Goal: Task Accomplishment & Management: Complete application form

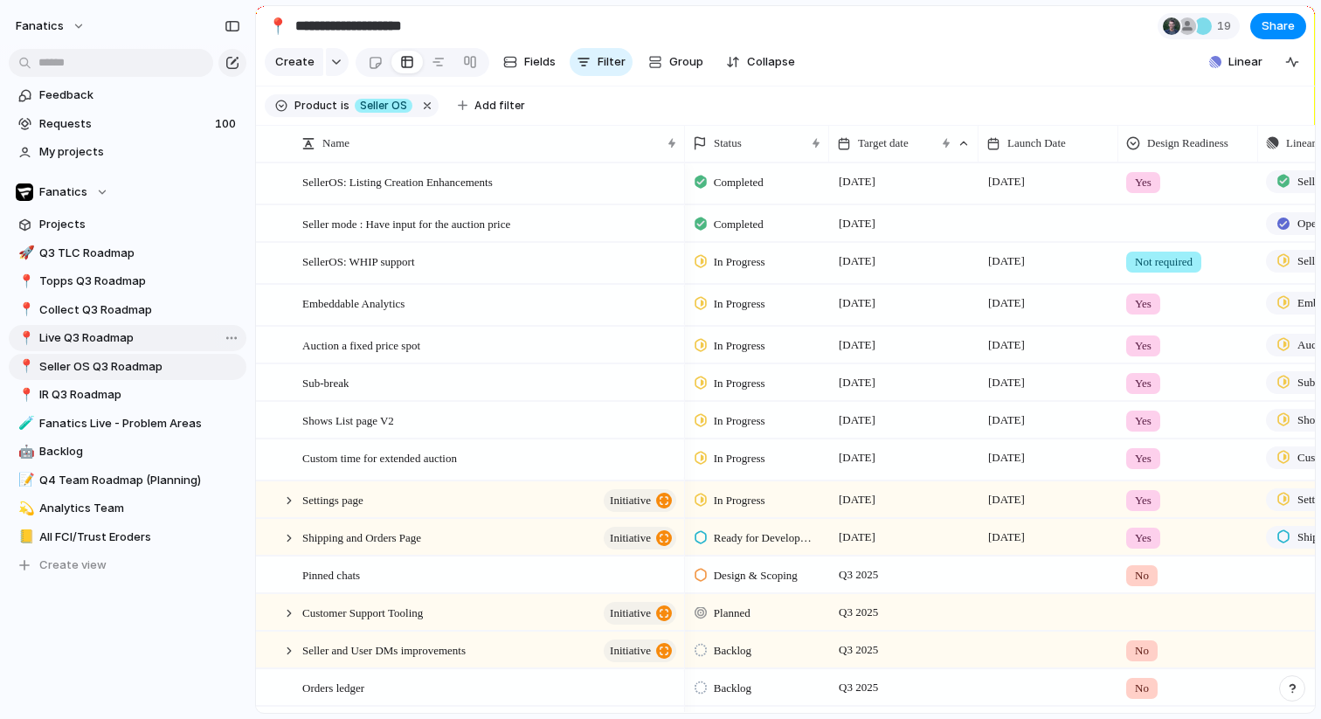
click at [52, 342] on span "Live Q3 Roadmap" at bounding box center [139, 337] width 201 height 17
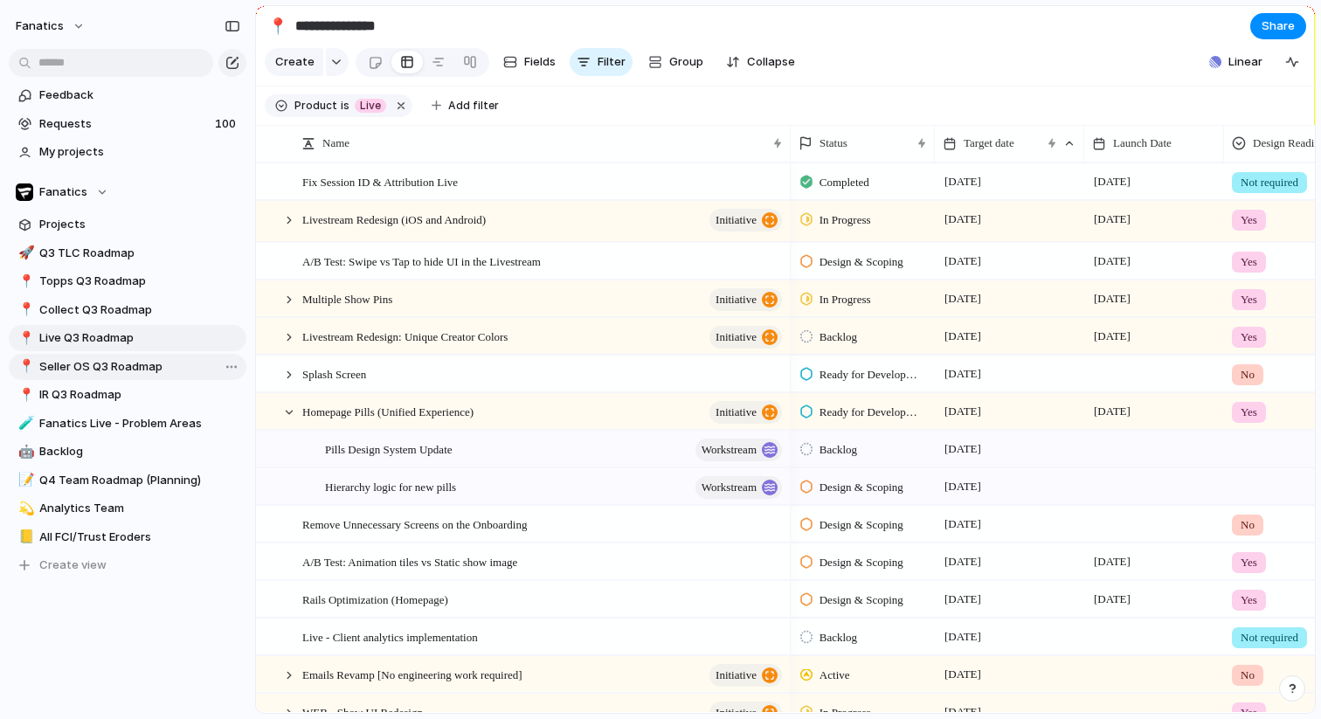
click at [94, 370] on span "Seller OS Q3 Roadmap" at bounding box center [139, 366] width 201 height 17
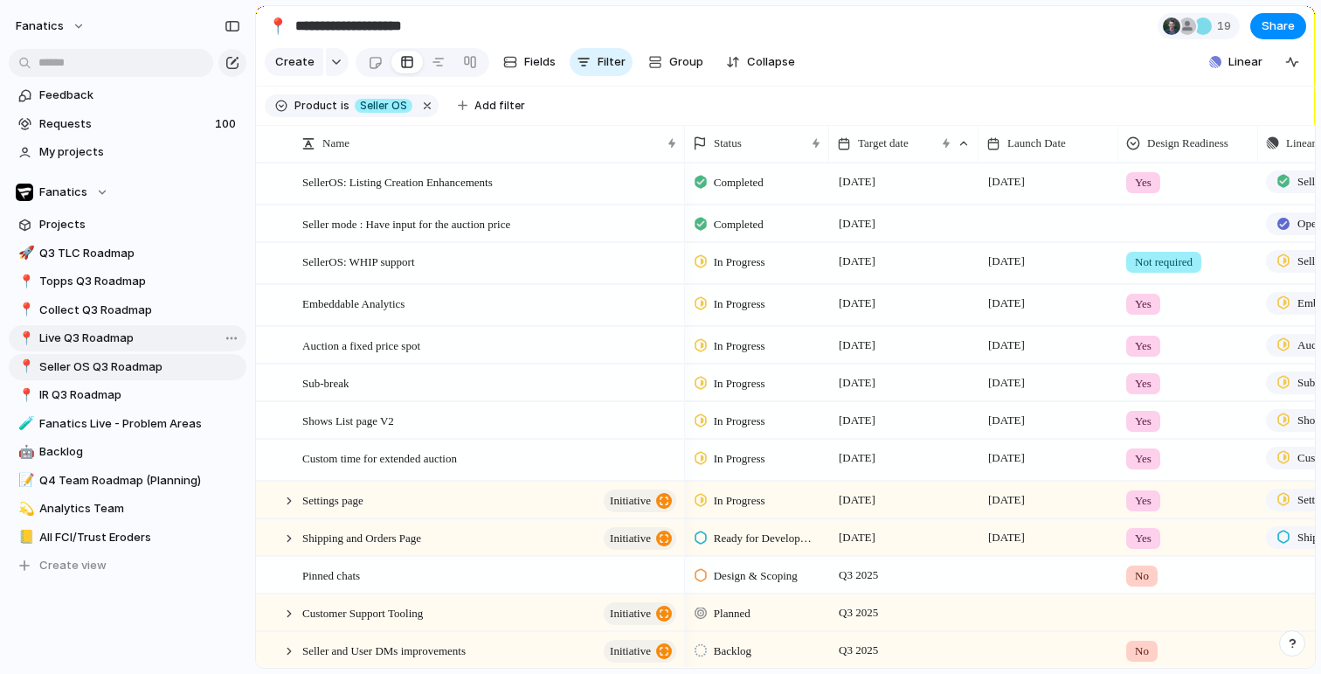
click at [96, 341] on span "Live Q3 Roadmap" at bounding box center [139, 337] width 201 height 17
type input "**********"
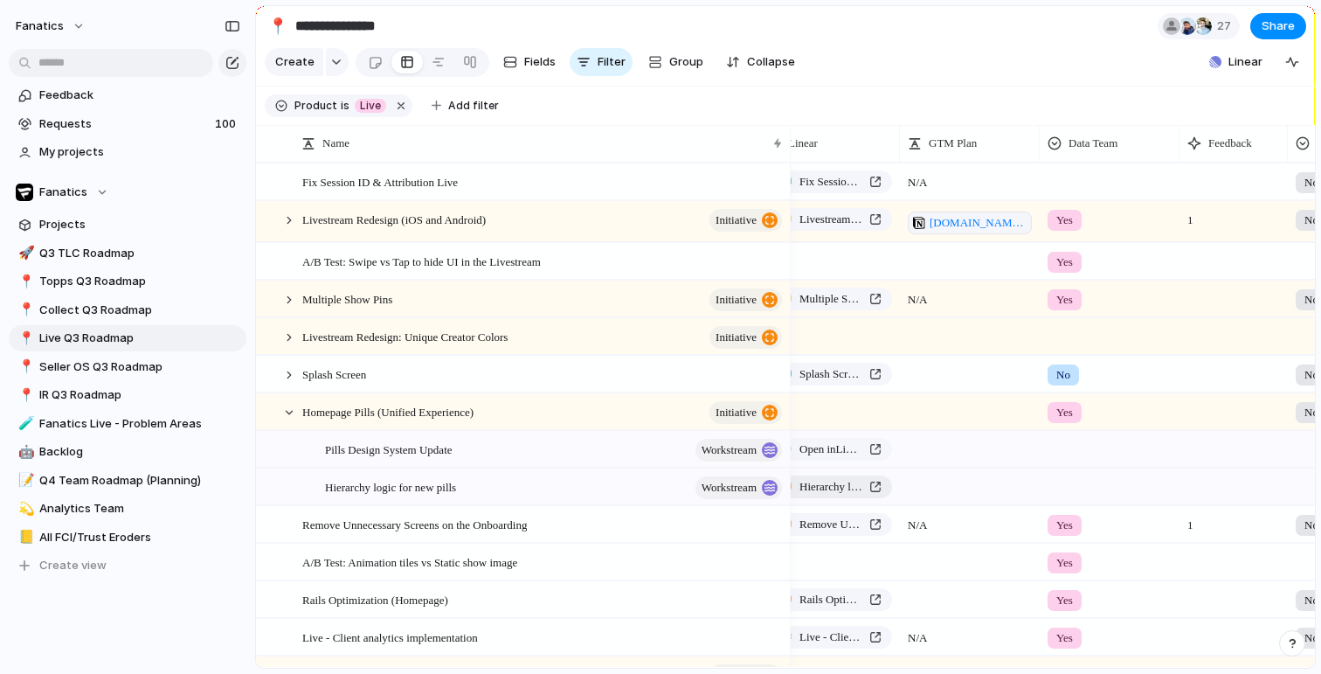
click at [842, 489] on span "Hierarchy logic for new pills" at bounding box center [831, 486] width 63 height 17
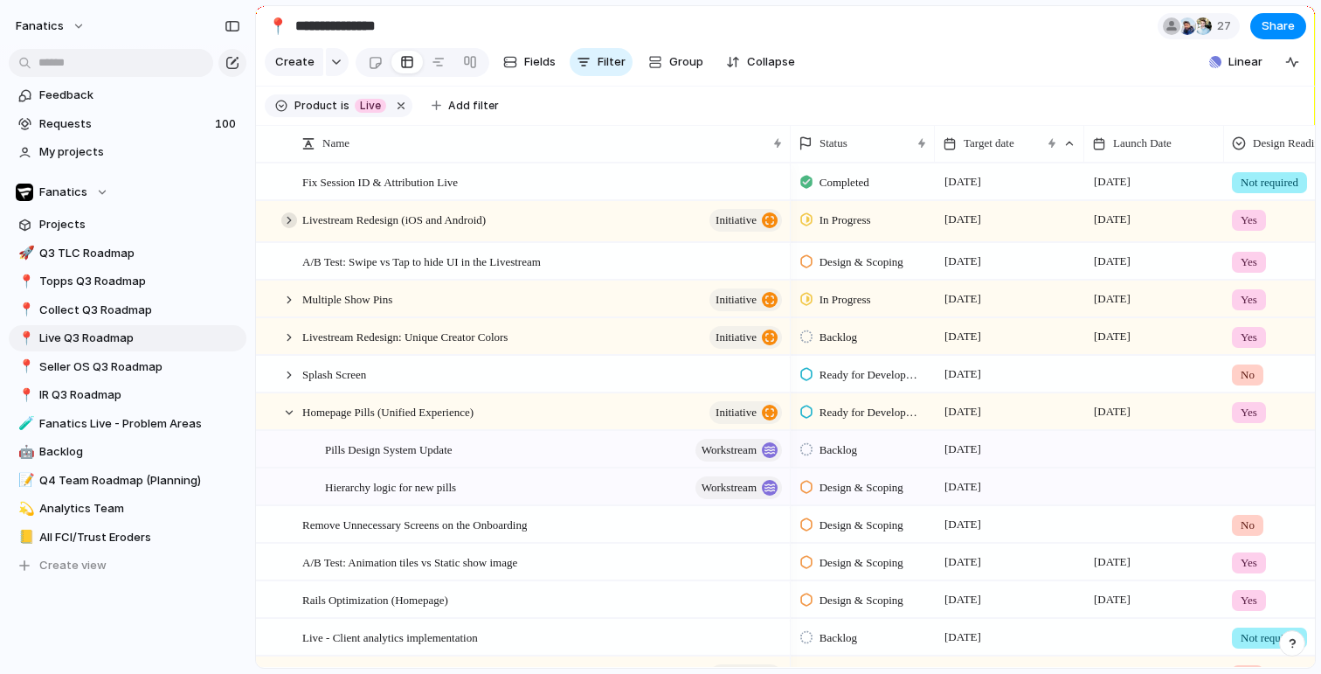
click at [291, 225] on div at bounding box center [289, 220] width 16 height 16
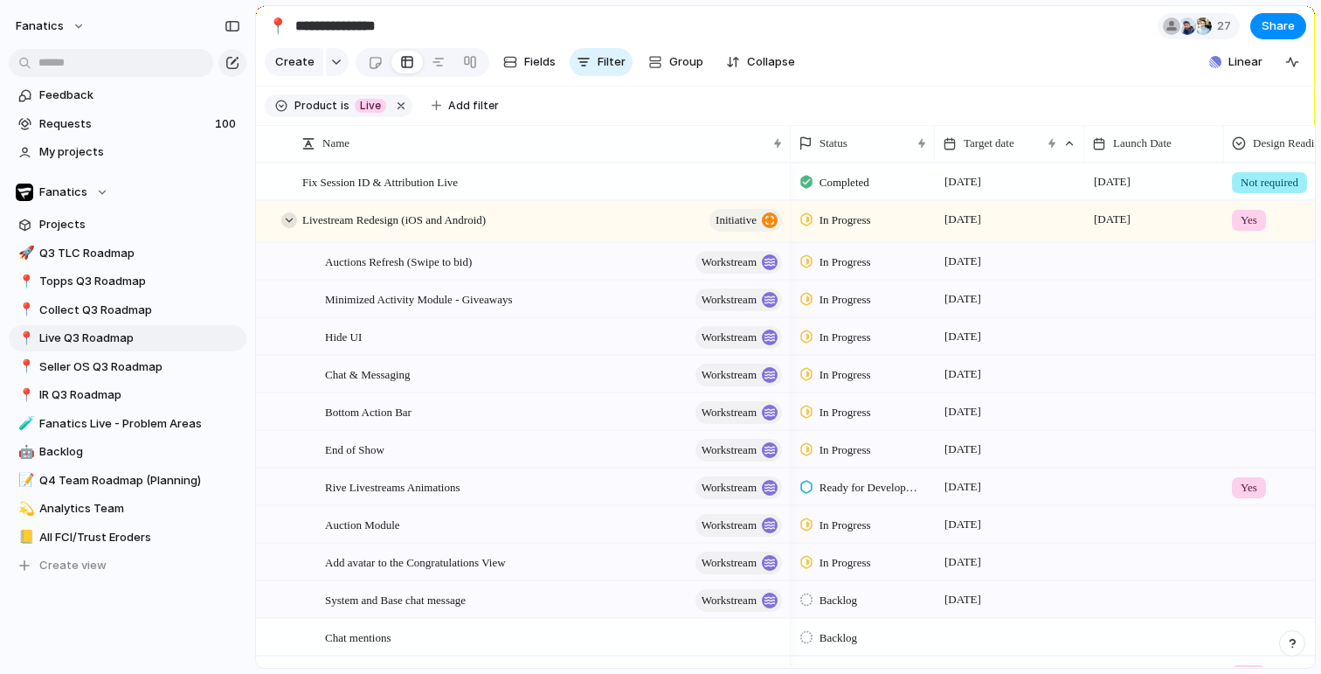
click at [291, 225] on div at bounding box center [289, 220] width 16 height 16
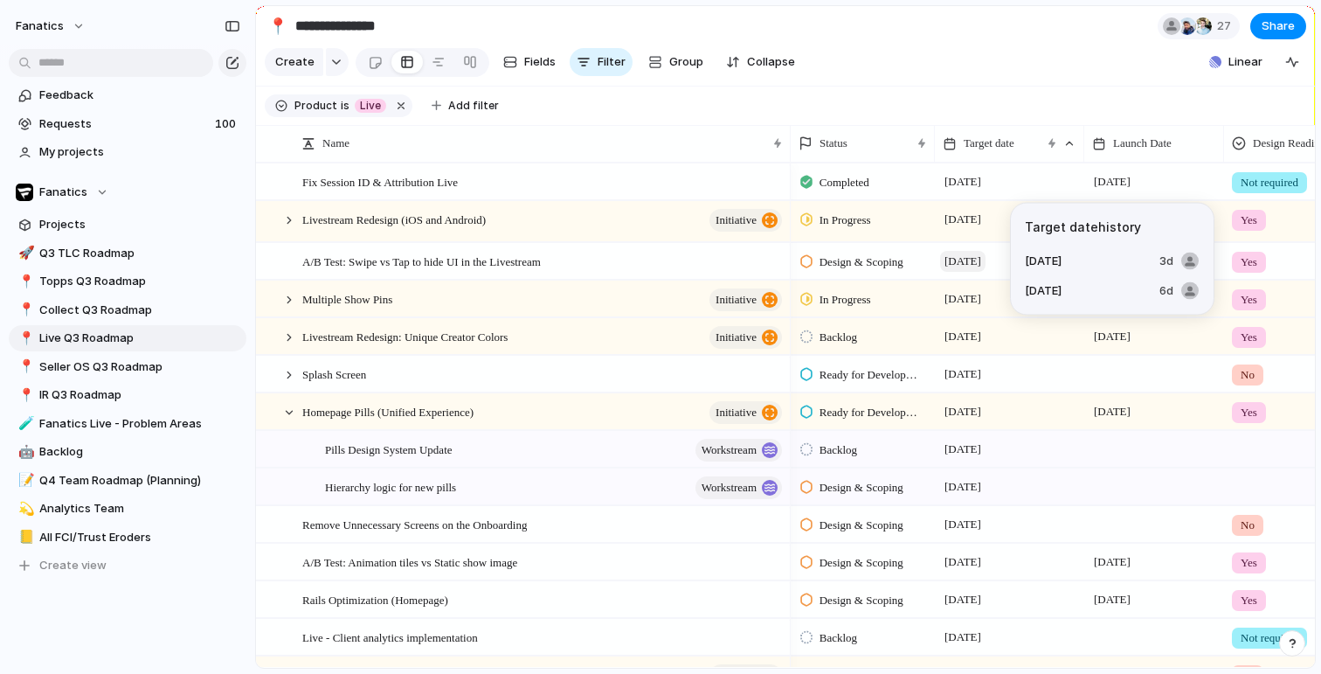
click at [979, 260] on span "[DATE]" at bounding box center [962, 261] width 45 height 21
click at [964, 268] on span "[DATE]" at bounding box center [962, 261] width 45 height 21
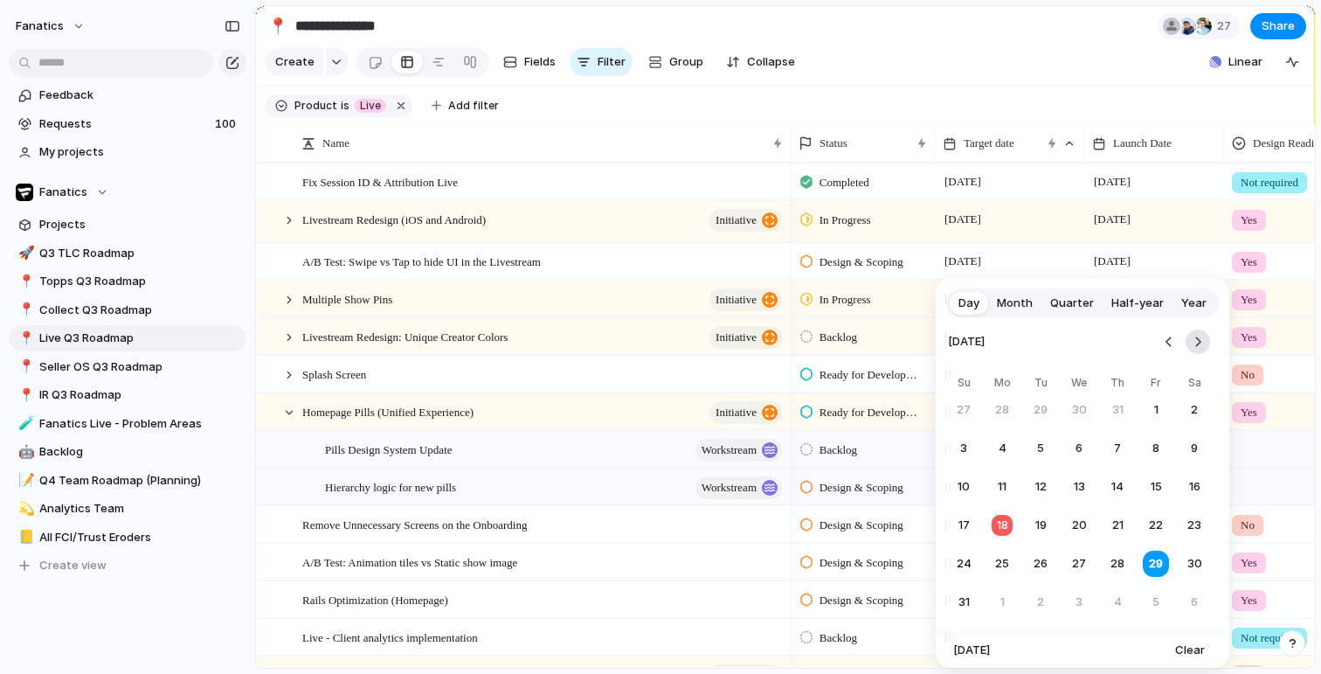
click at [1195, 336] on button "Go to the Next Month" at bounding box center [1198, 341] width 24 height 24
click at [1150, 457] on button "12" at bounding box center [1155, 448] width 31 height 31
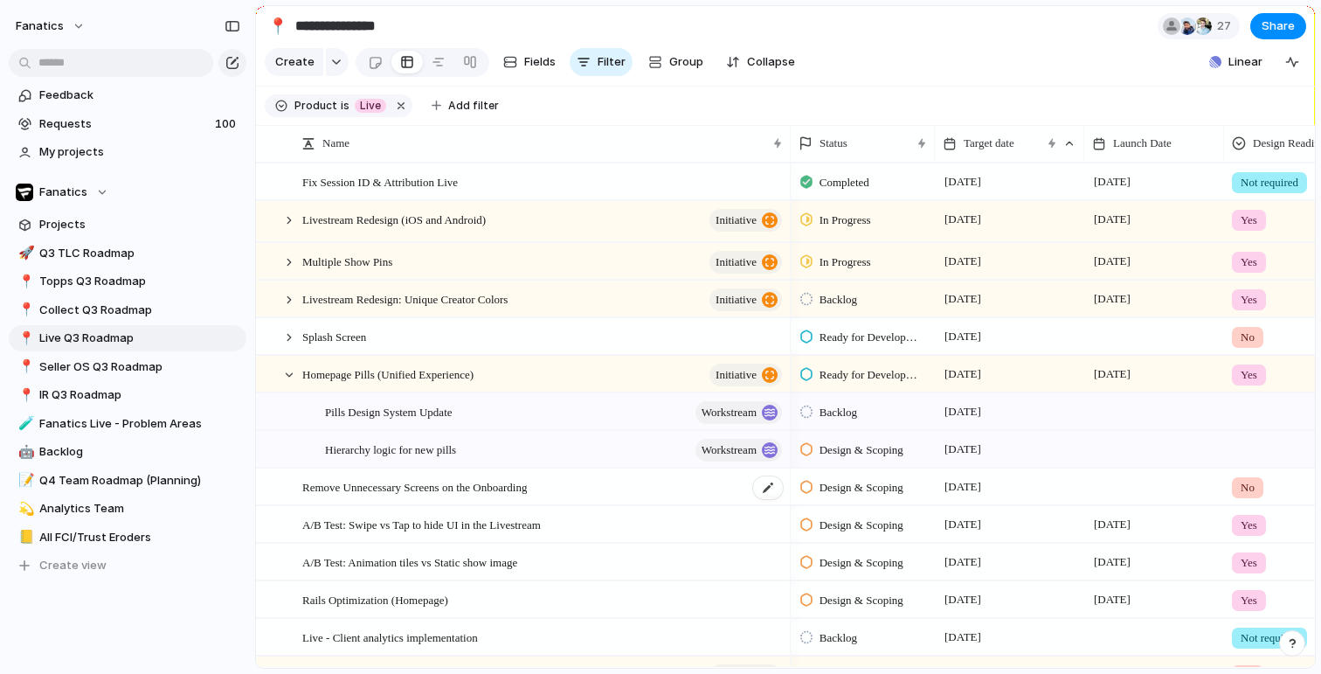
click at [417, 494] on span "Remove Unnecessary Screens on the Onboarding" at bounding box center [414, 486] width 225 height 20
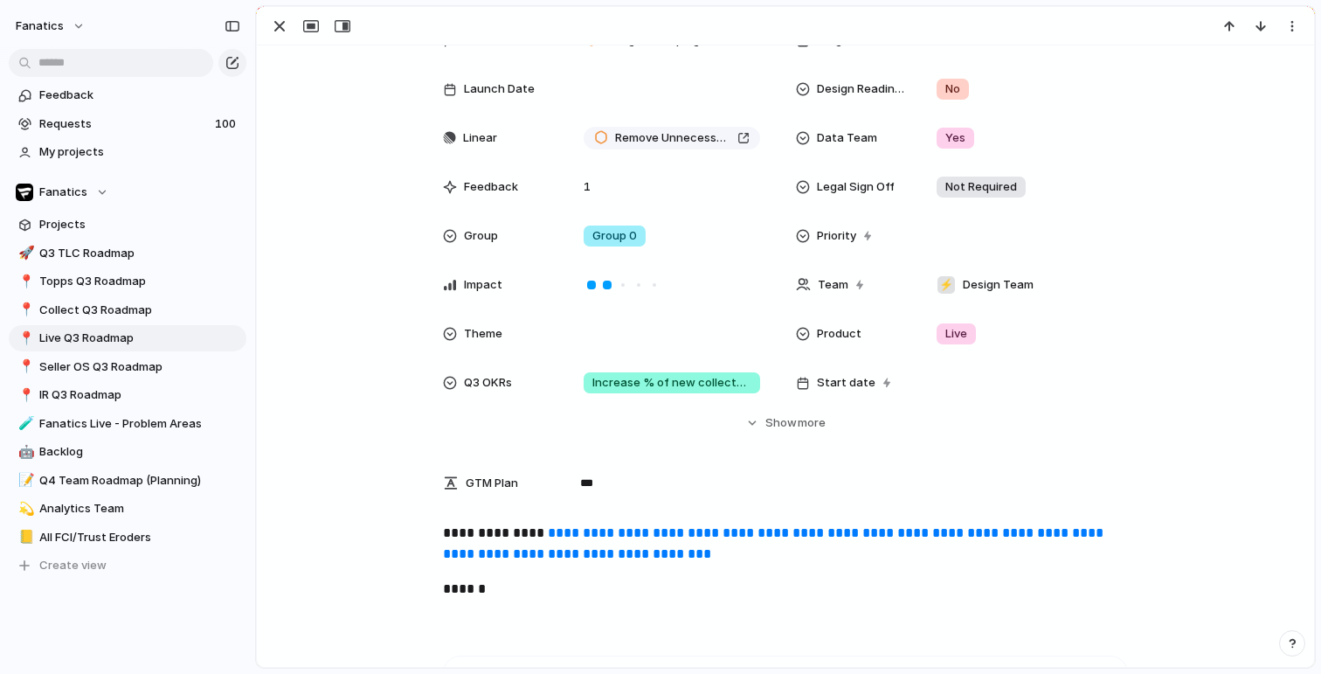
scroll to position [343, 0]
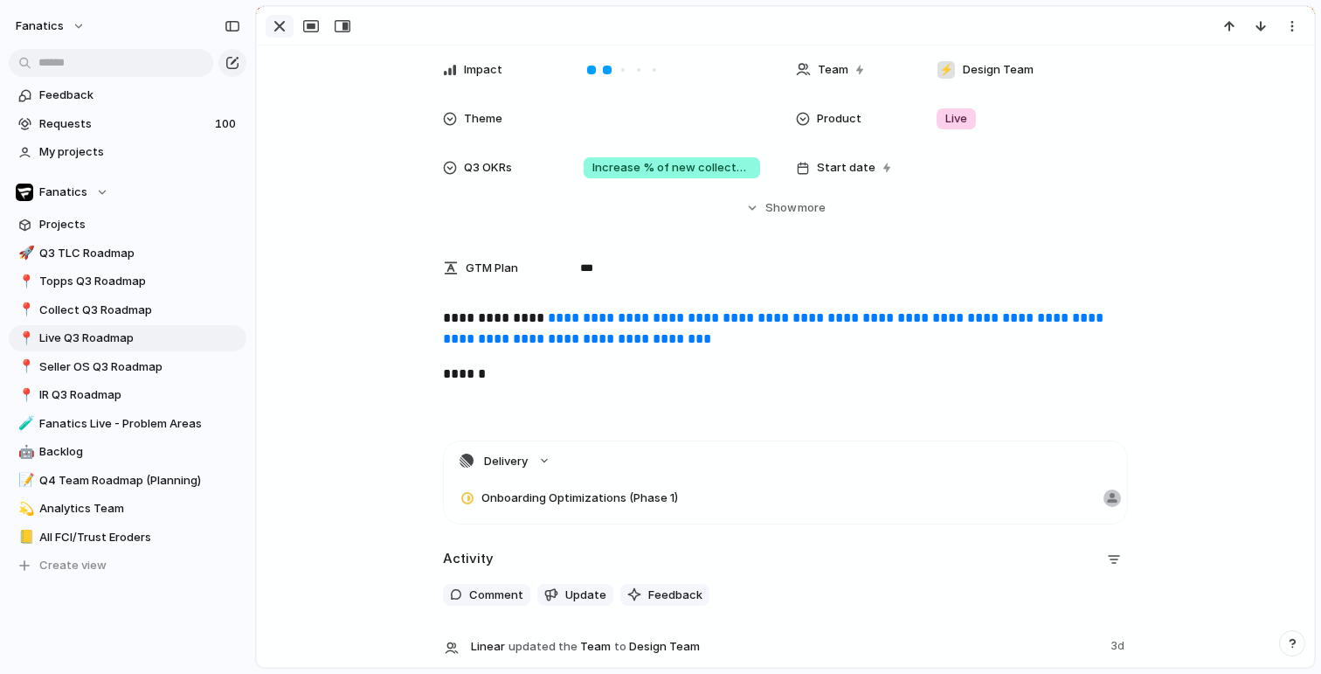
click at [276, 34] on div "button" at bounding box center [279, 26] width 21 height 21
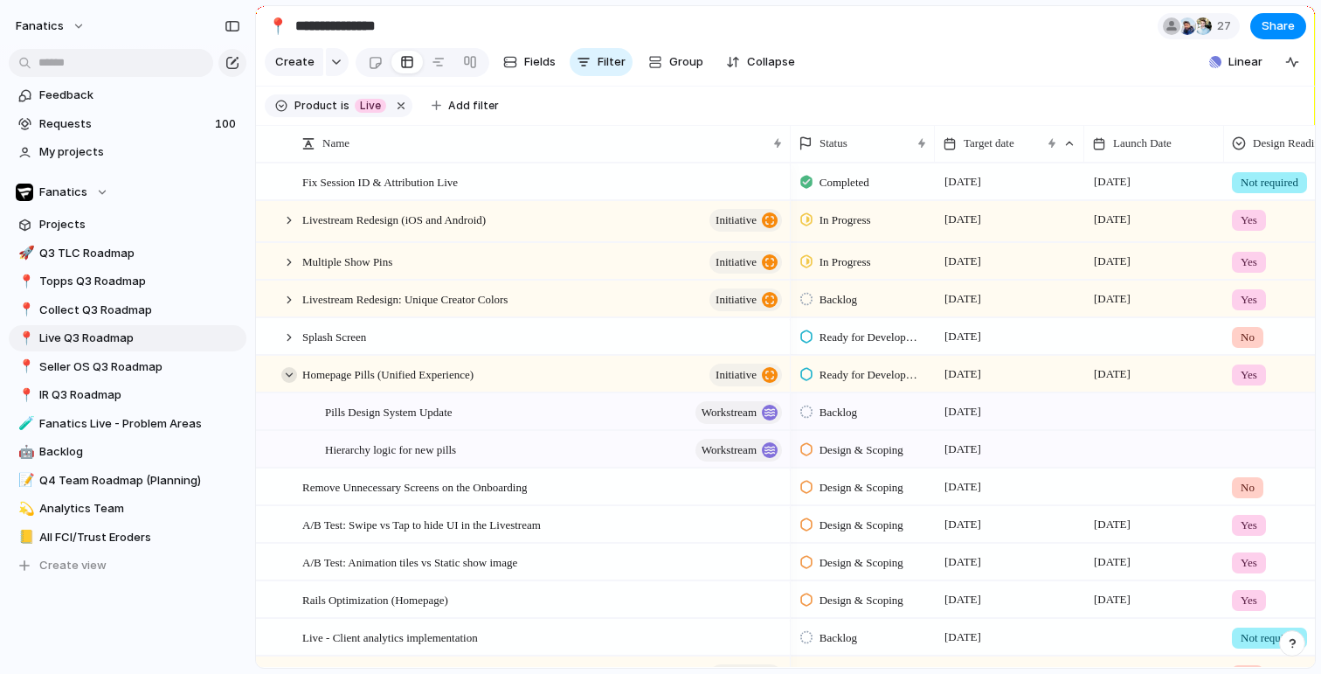
click at [288, 374] on div at bounding box center [289, 375] width 16 height 16
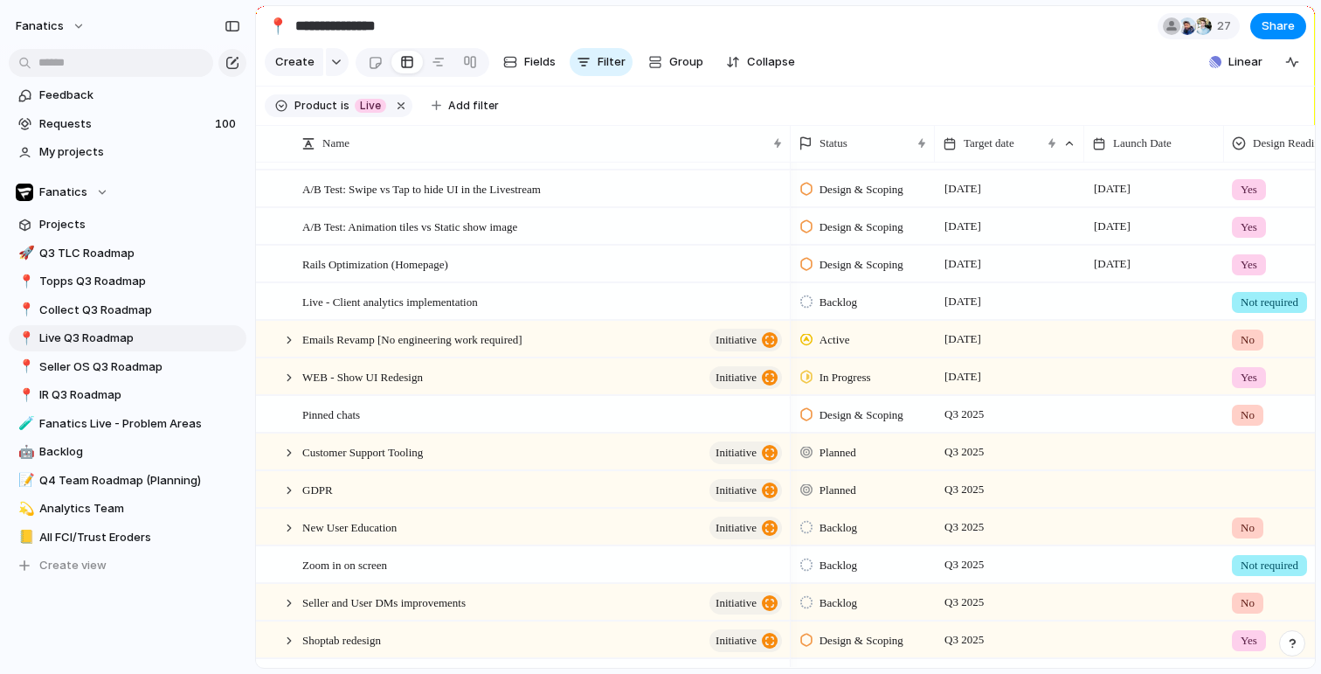
scroll to position [277, 0]
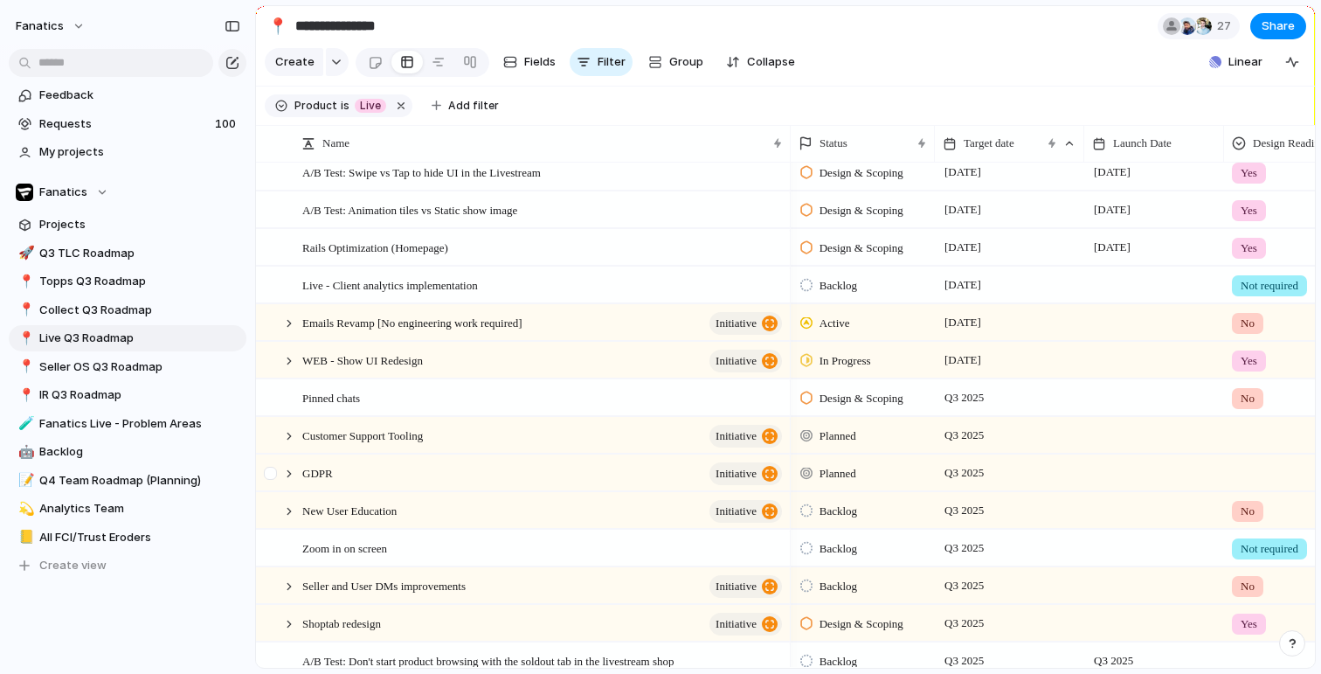
click at [291, 480] on div at bounding box center [280, 473] width 47 height 36
click at [287, 468] on div at bounding box center [289, 474] width 16 height 16
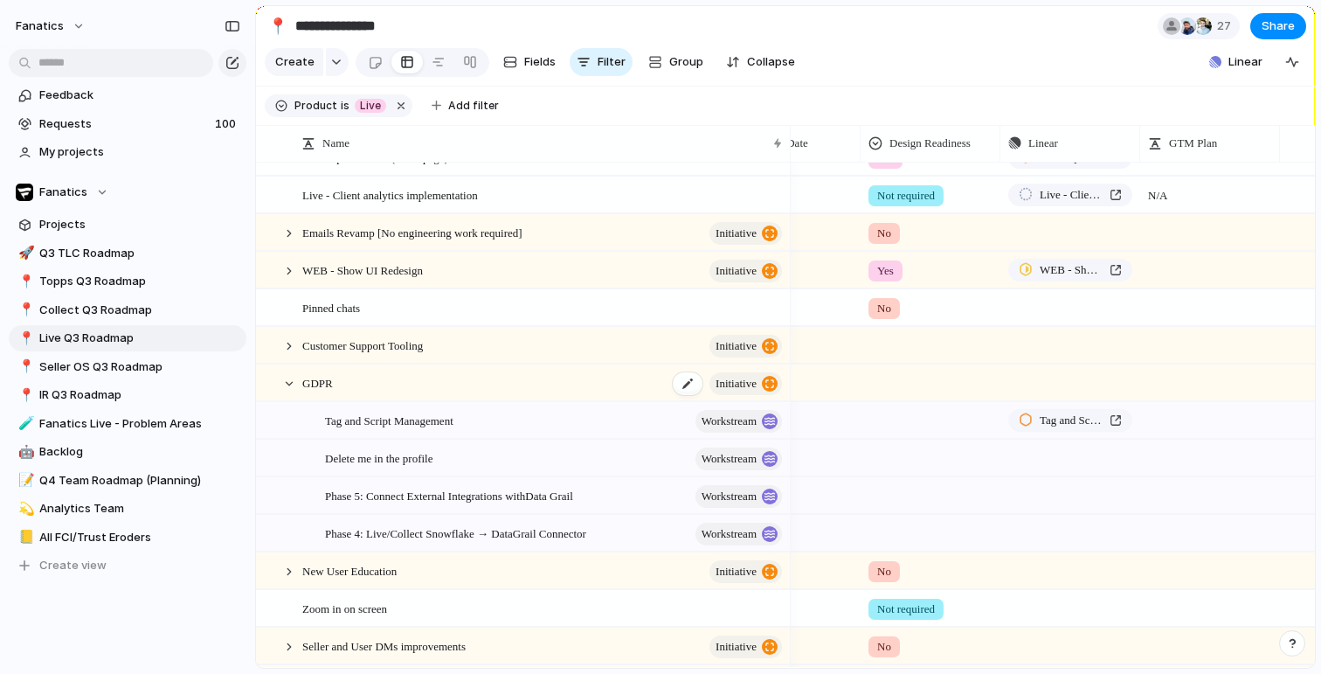
scroll to position [0, 492]
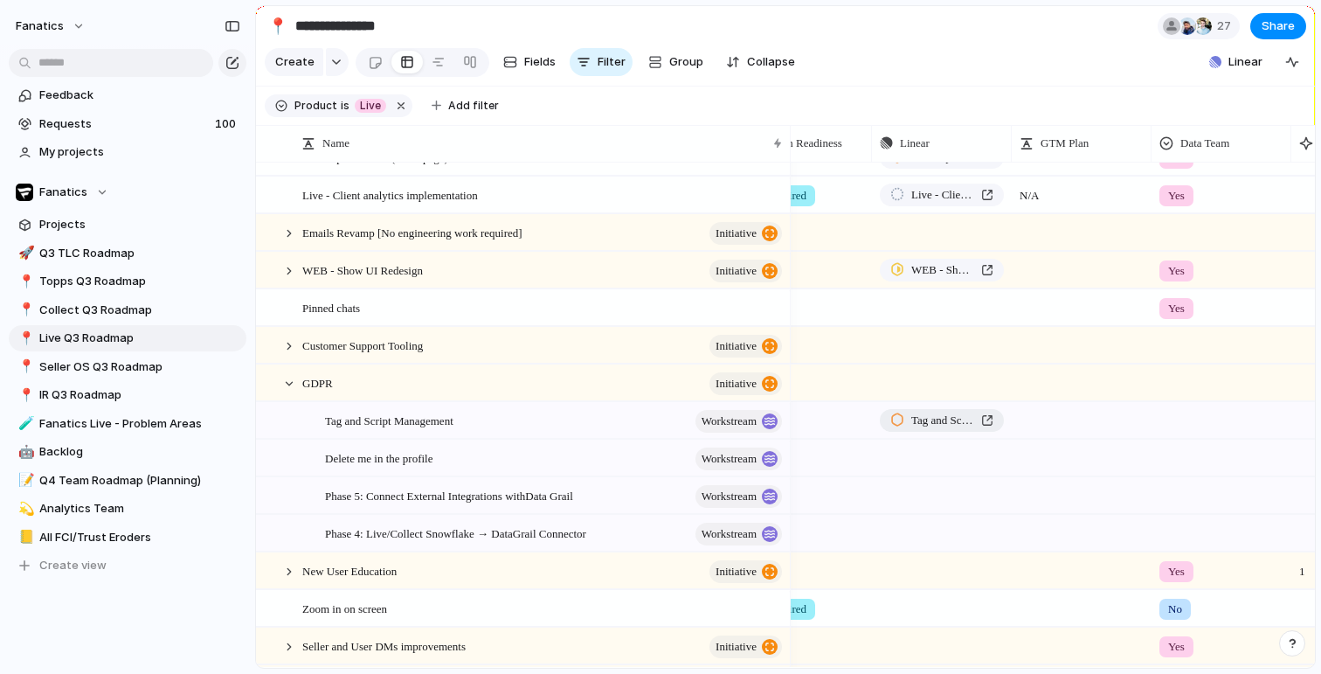
click at [931, 420] on span "Tag and Script Management" at bounding box center [942, 420] width 63 height 17
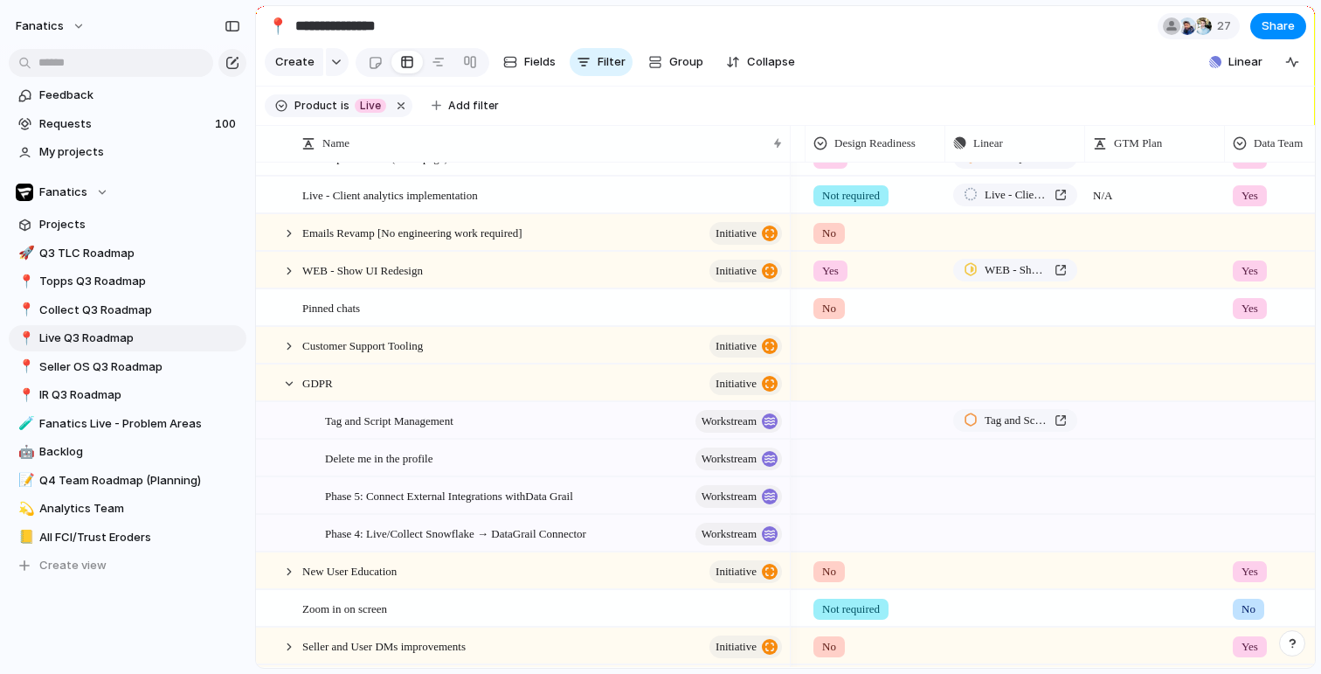
scroll to position [0, 436]
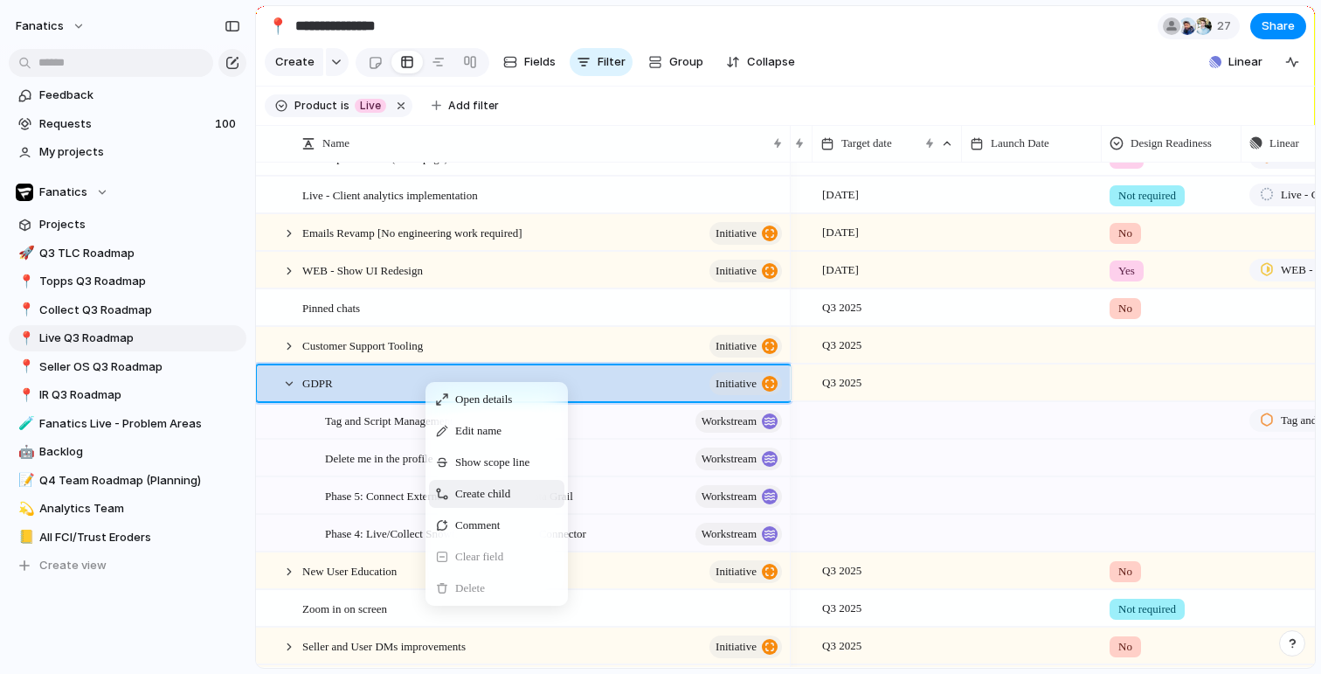
click at [510, 495] on span "Create child" at bounding box center [482, 493] width 55 height 17
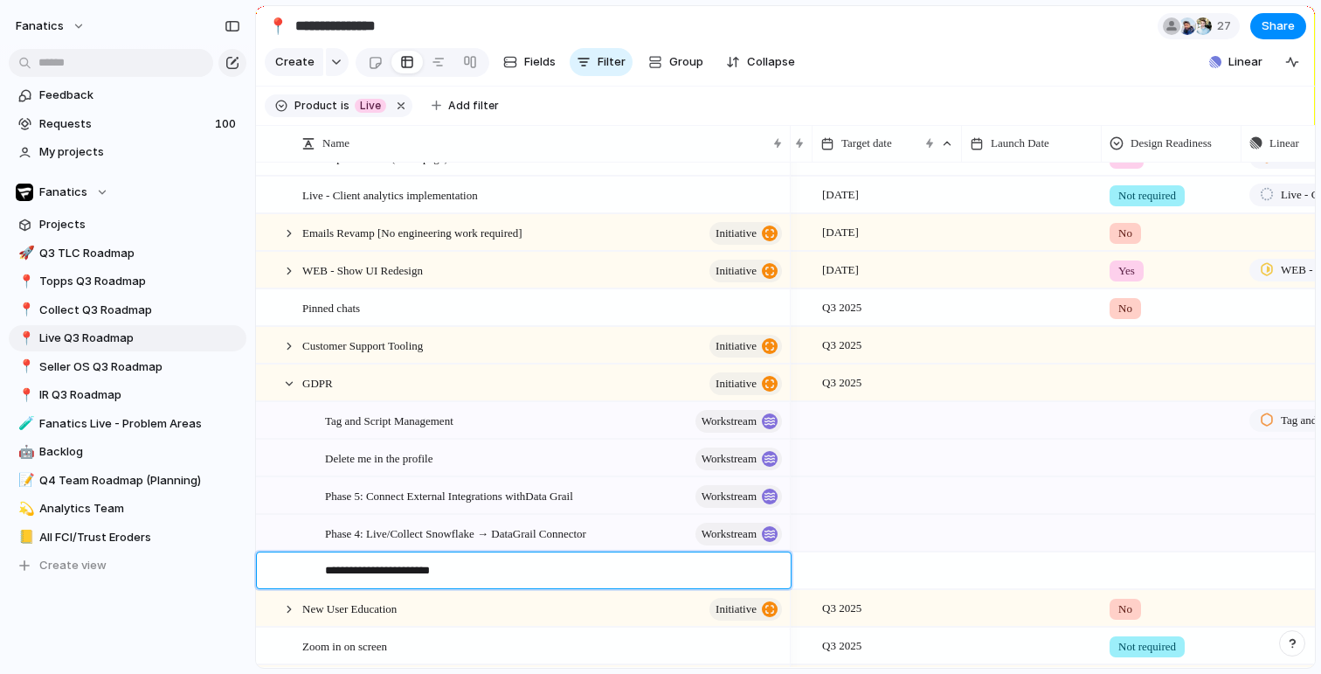
type textarea "**********"
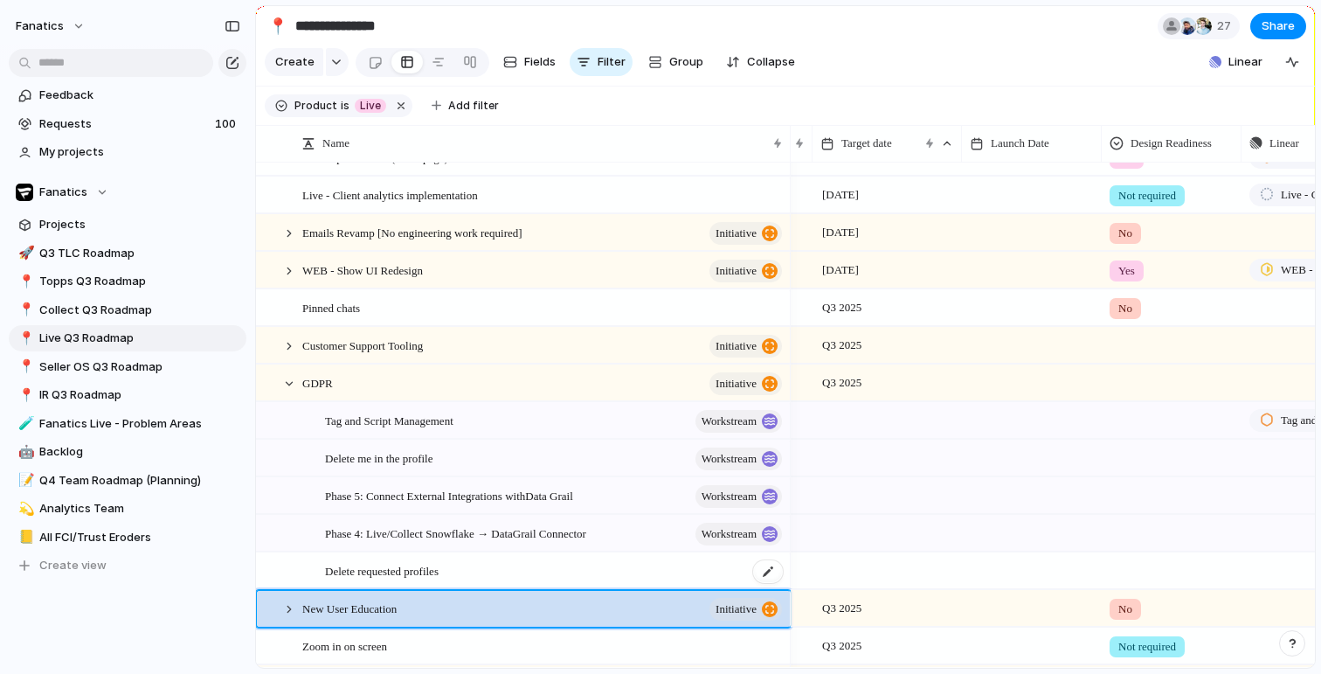
click at [405, 575] on span "Delete requested profiles" at bounding box center [382, 570] width 114 height 20
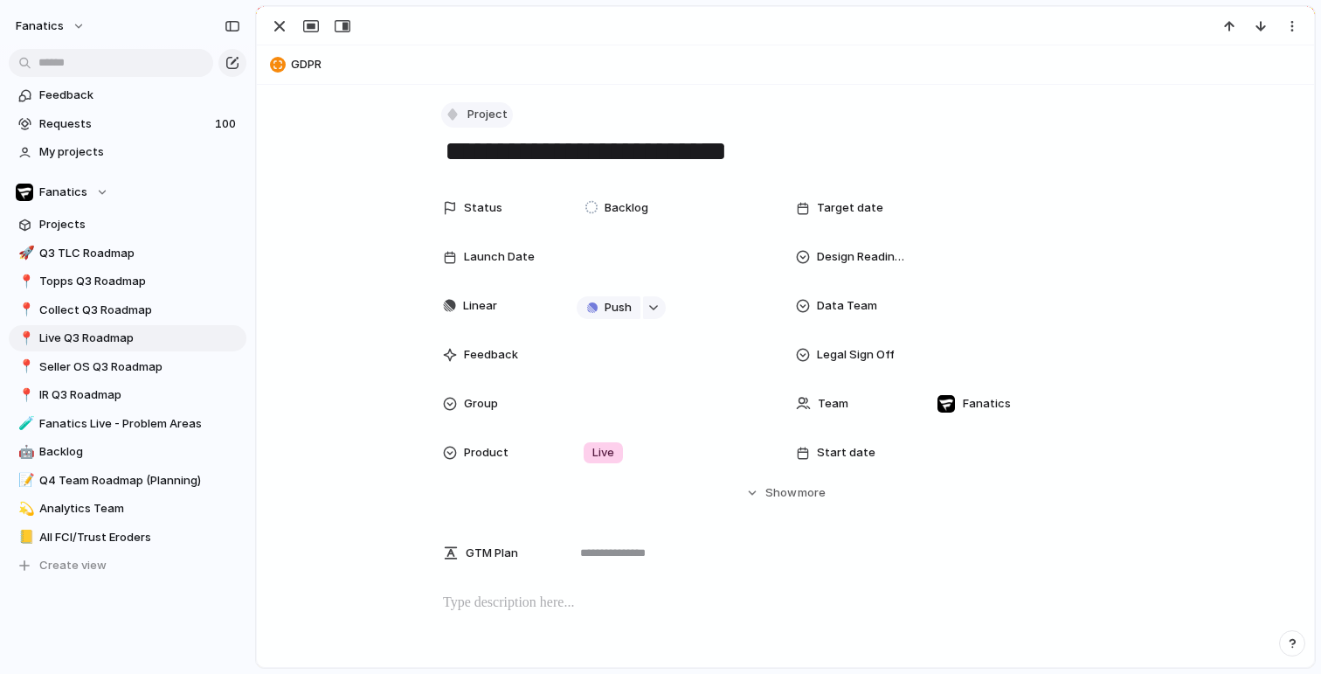
click at [466, 103] on button "Project" at bounding box center [477, 114] width 72 height 25
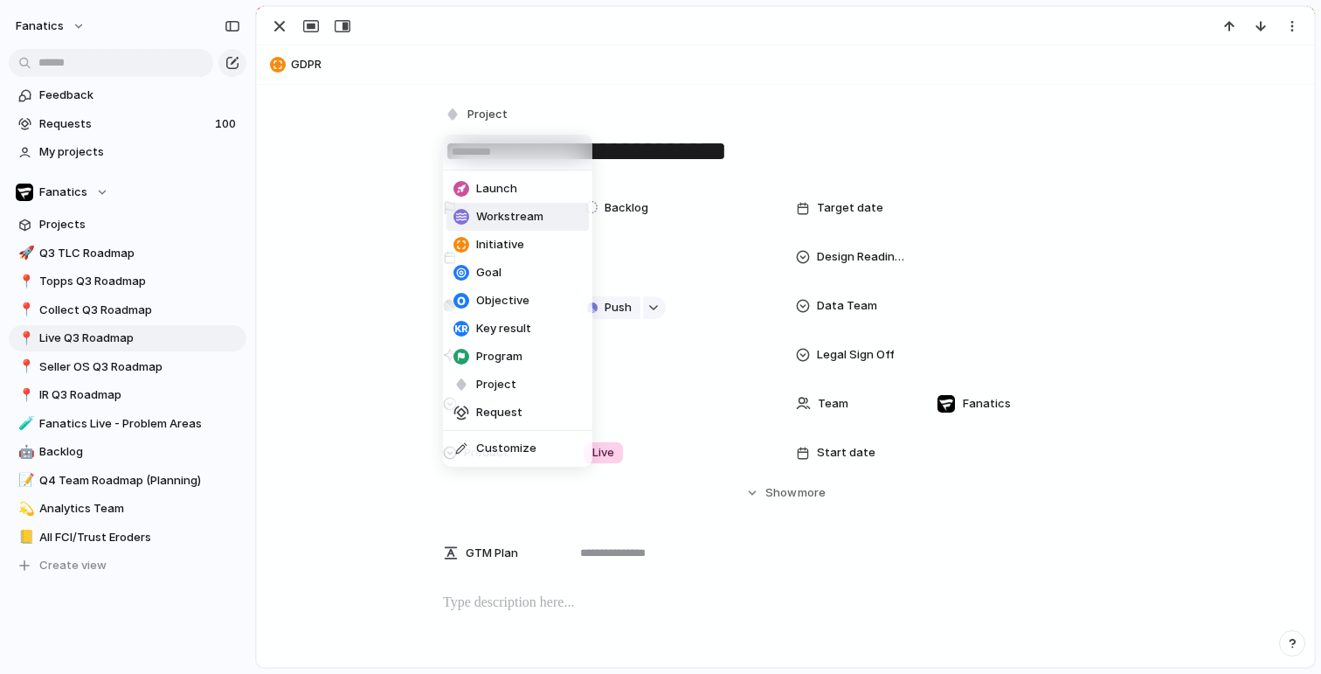
click at [499, 222] on span "Workstream" at bounding box center [509, 216] width 67 height 17
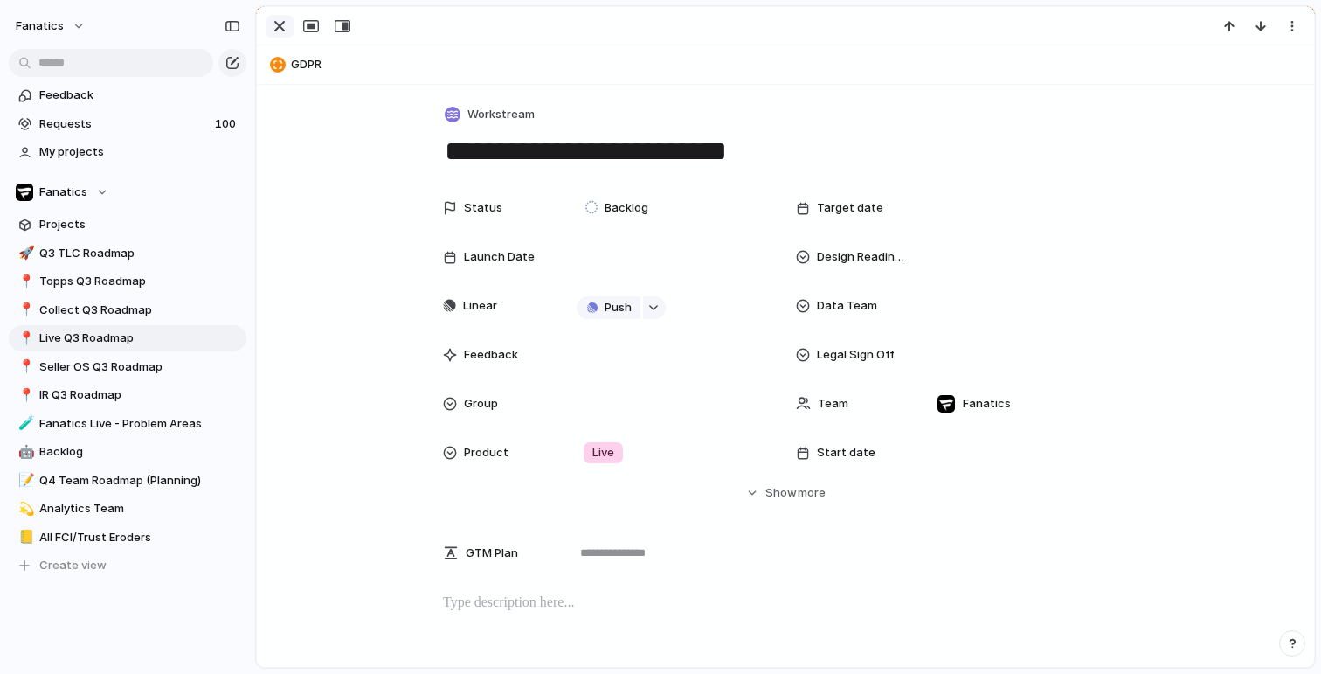
click at [284, 24] on div "button" at bounding box center [279, 26] width 21 height 21
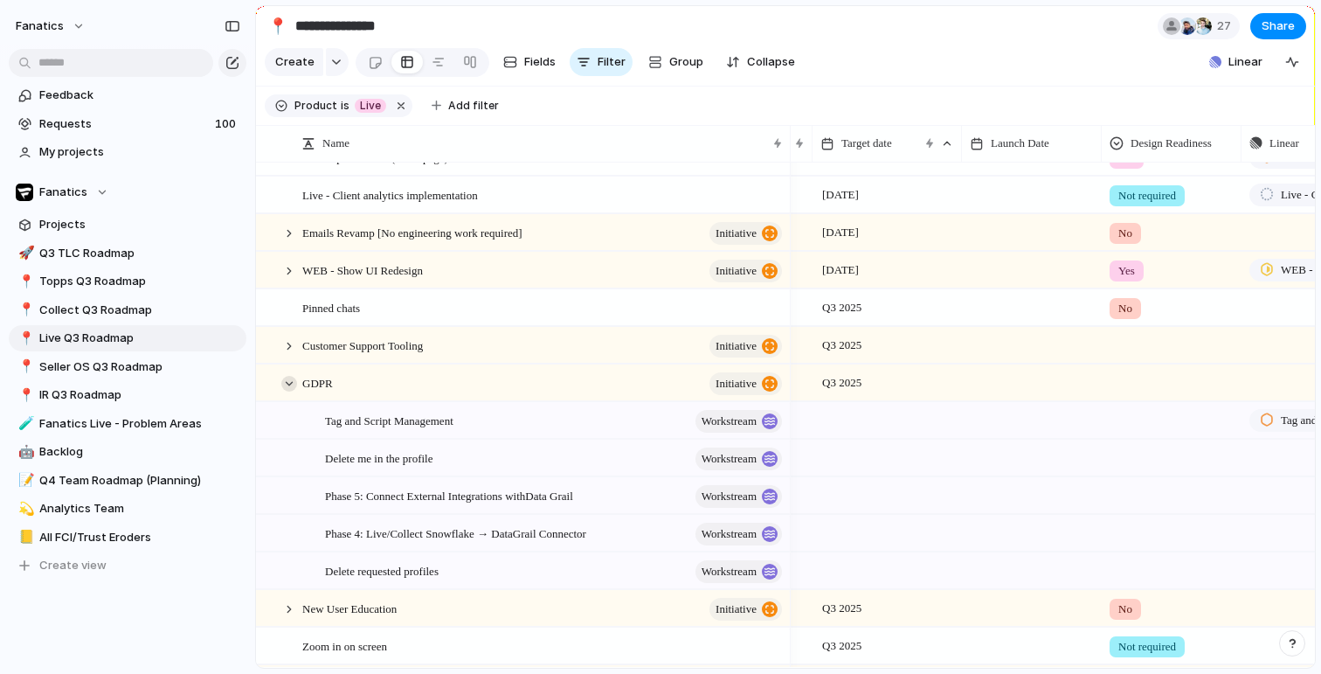
click at [288, 388] on div at bounding box center [289, 384] width 16 height 16
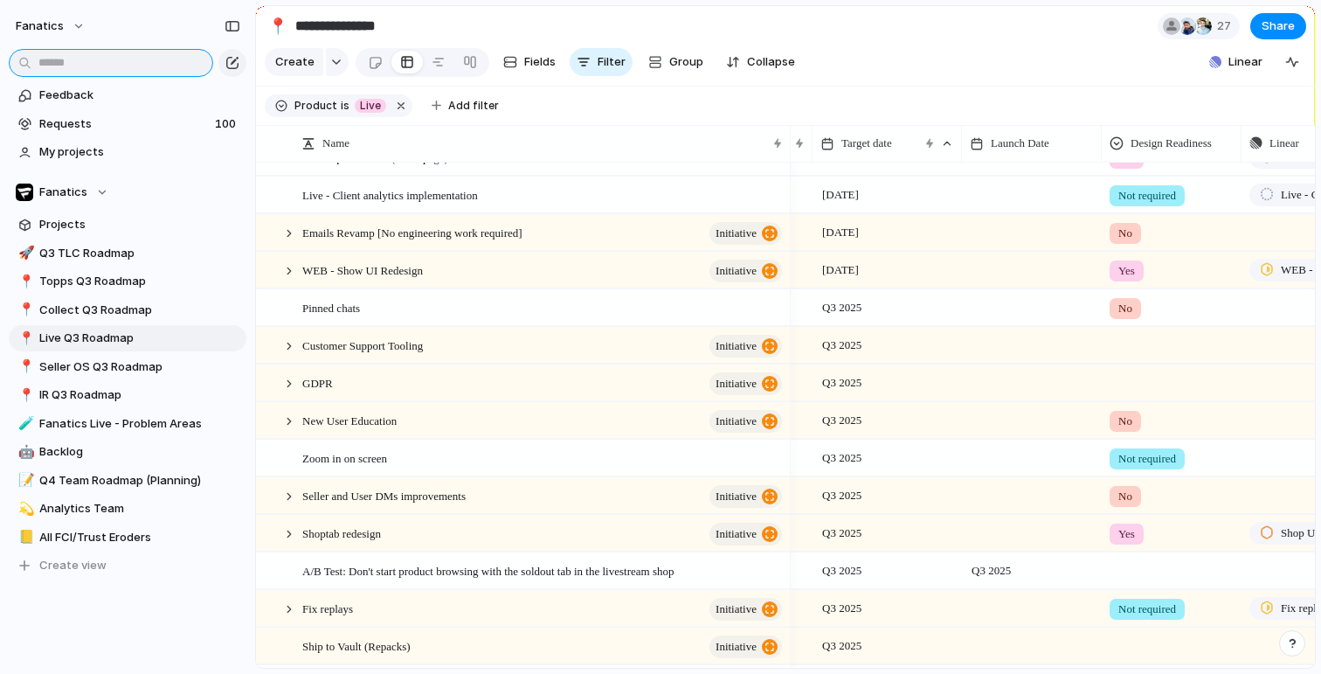
click at [172, 62] on input "text" at bounding box center [111, 63] width 204 height 28
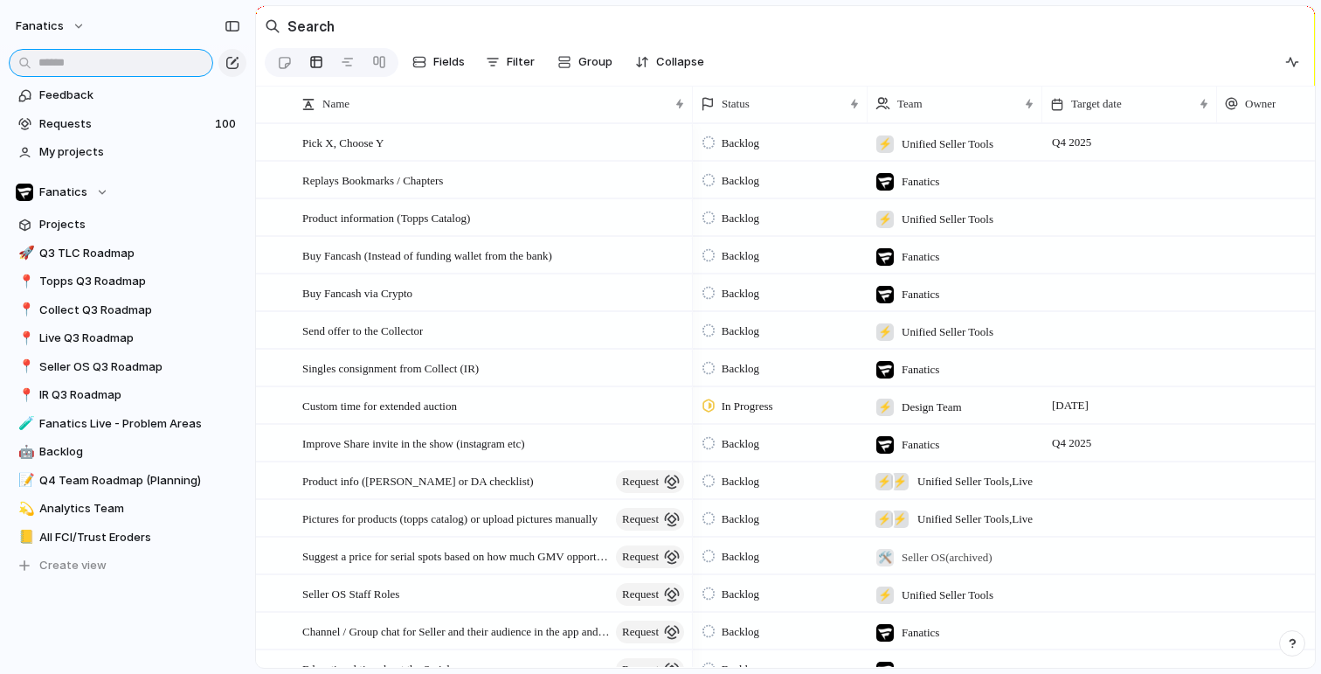
type input "*"
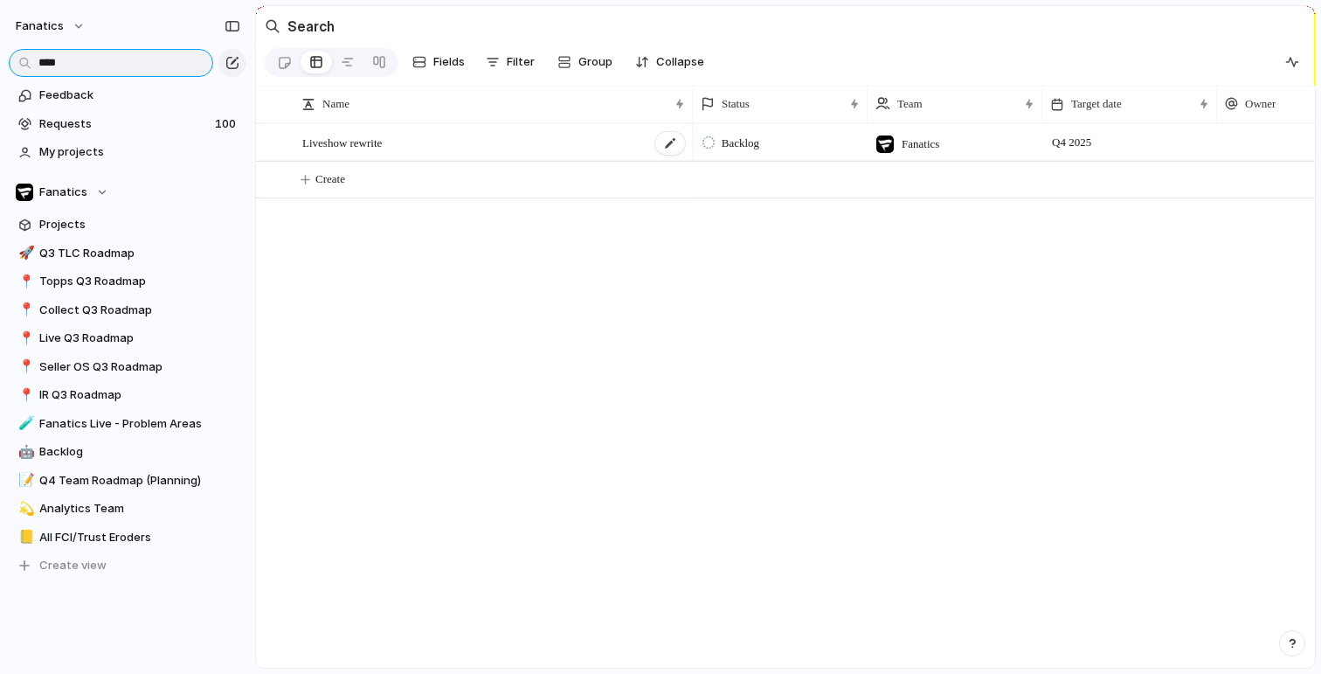
type input "****"
click at [443, 142] on div "Liveshow rewrite" at bounding box center [494, 143] width 385 height 36
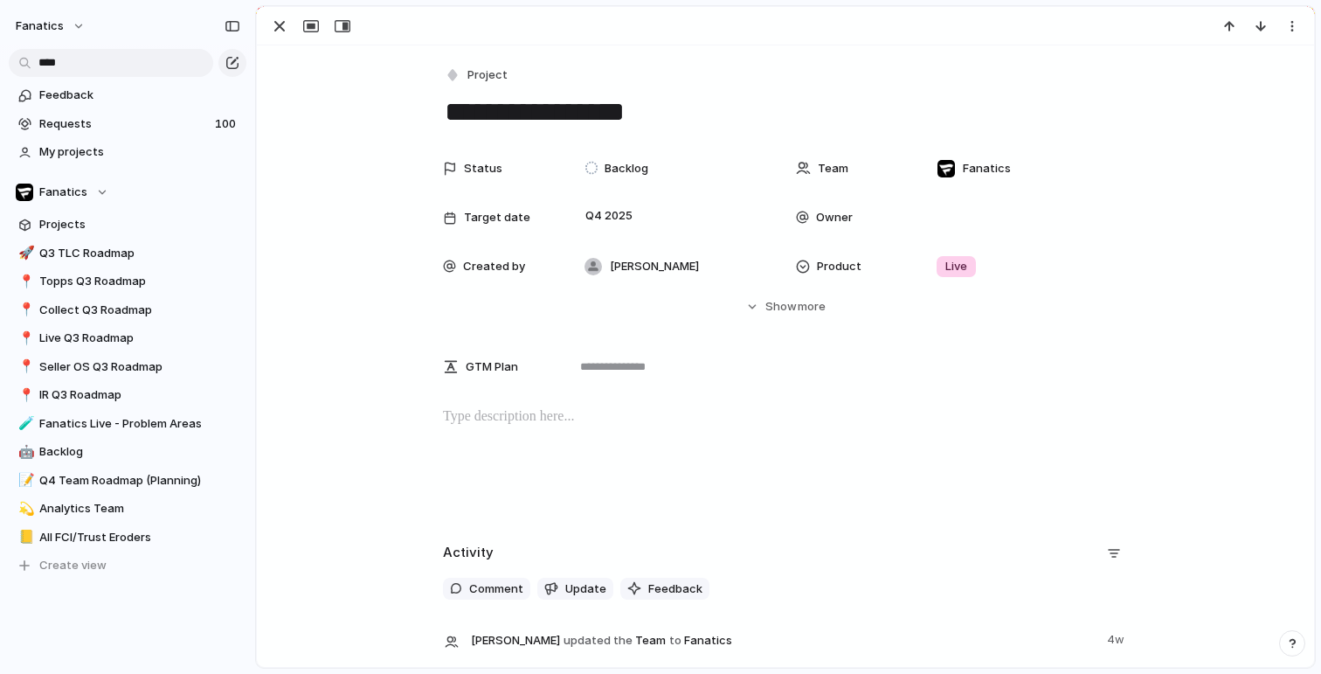
click at [673, 121] on textarea "**********" at bounding box center [785, 112] width 685 height 37
click at [492, 79] on span "Project" at bounding box center [488, 74] width 40 height 17
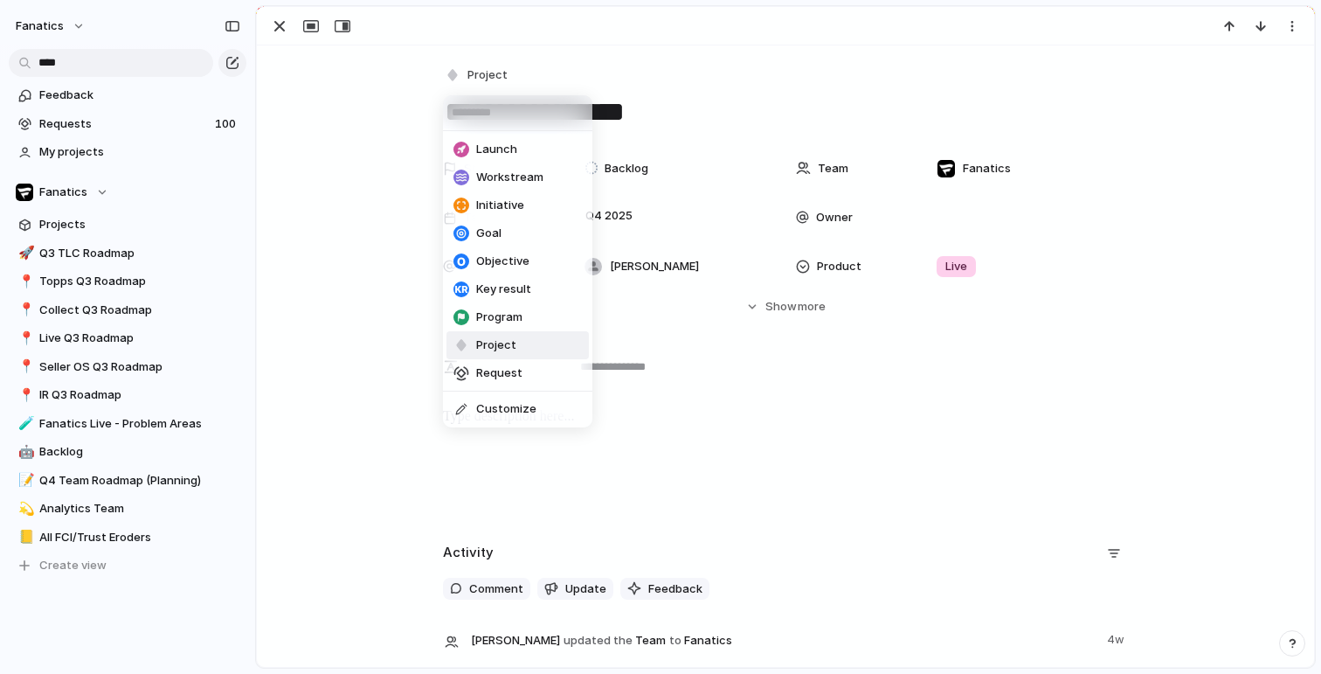
click at [671, 100] on div "Launch Workstream Initiative Goal Objective Key result Program Project Request …" at bounding box center [660, 337] width 1321 height 674
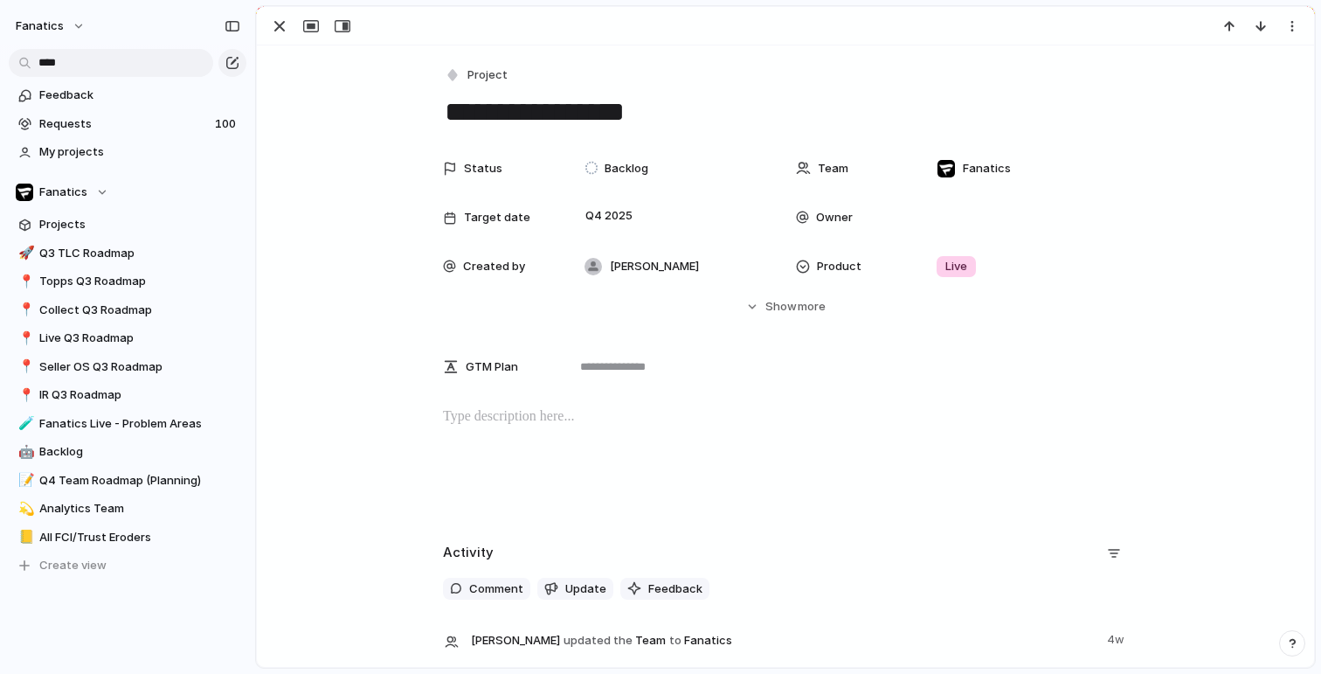
click at [672, 106] on textarea "**********" at bounding box center [785, 112] width 685 height 37
type textarea "**********"
click at [502, 71] on span "Project" at bounding box center [488, 74] width 40 height 17
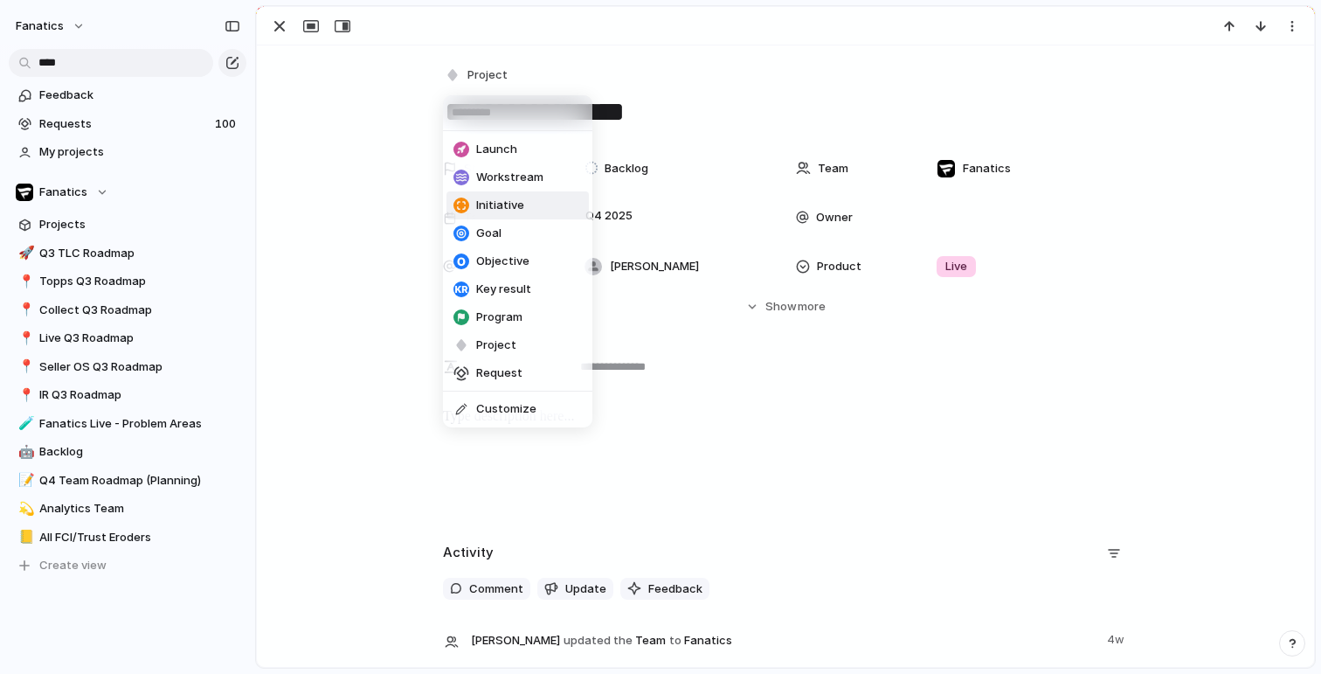
click at [495, 204] on span "Initiative" at bounding box center [500, 205] width 48 height 17
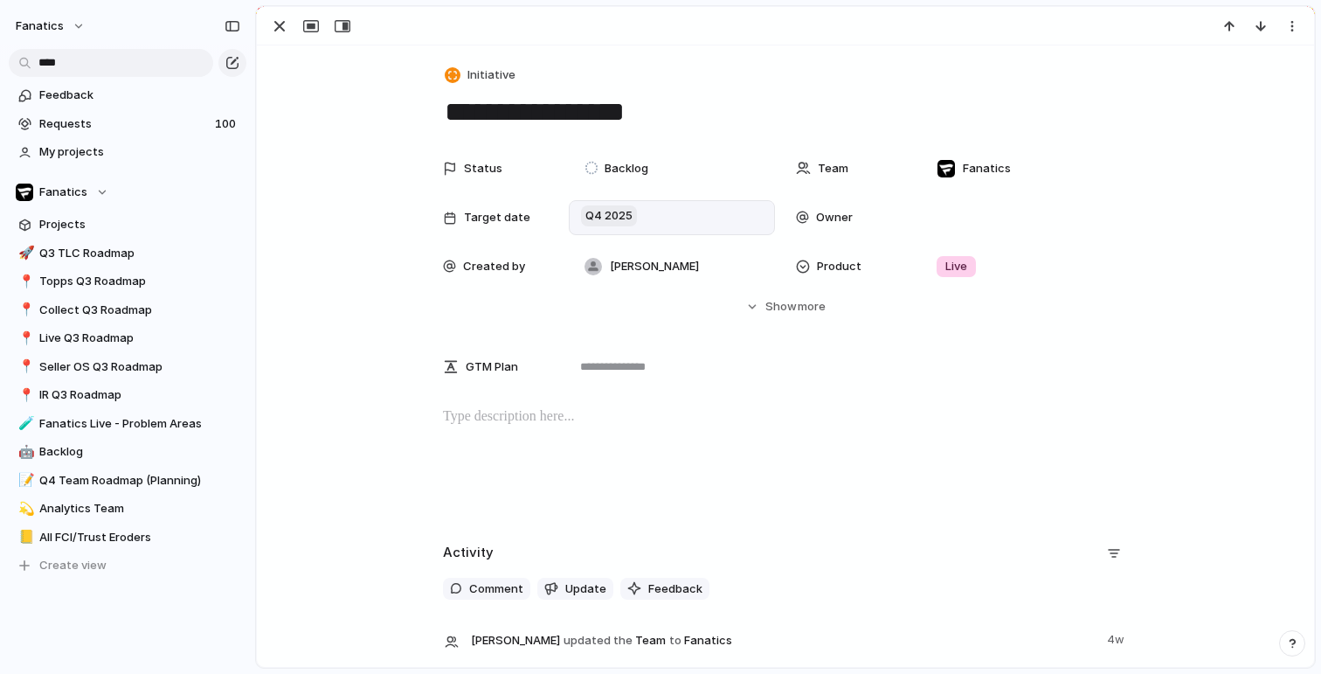
click at [616, 214] on span "Q4 2025" at bounding box center [609, 215] width 56 height 21
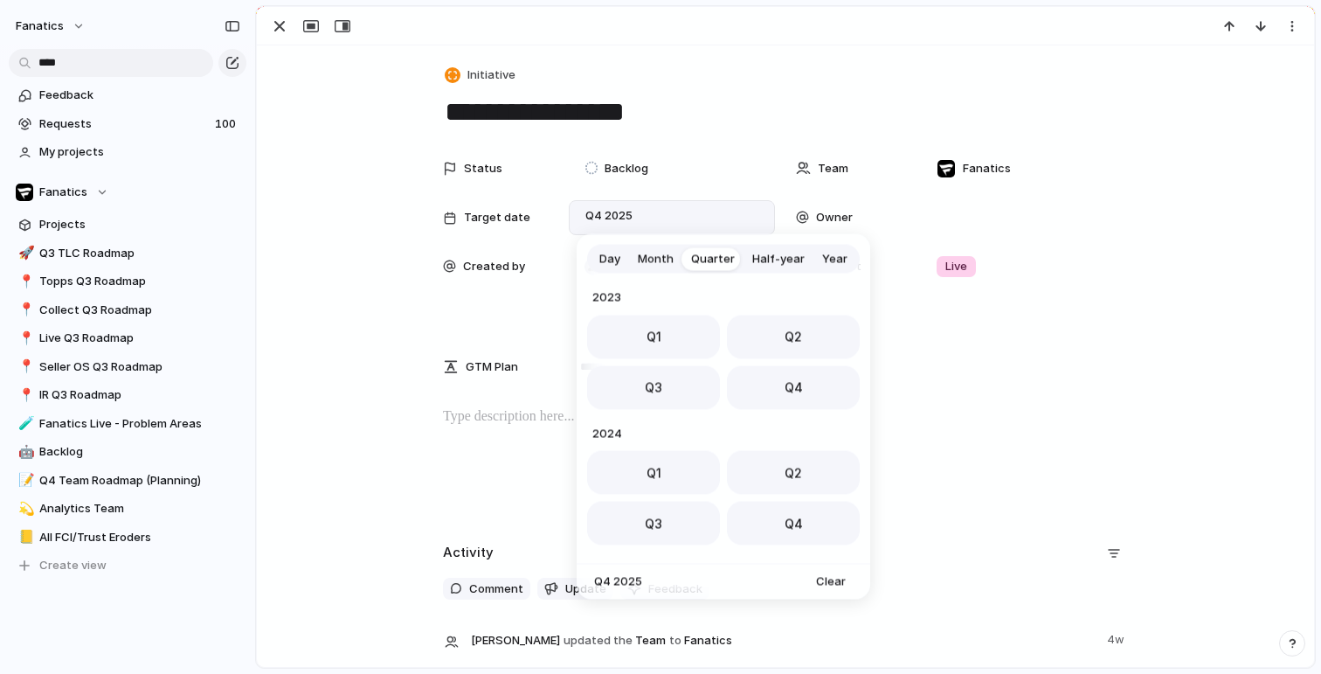
scroll to position [277, 0]
click at [790, 370] on button "Q4" at bounding box center [793, 382] width 133 height 44
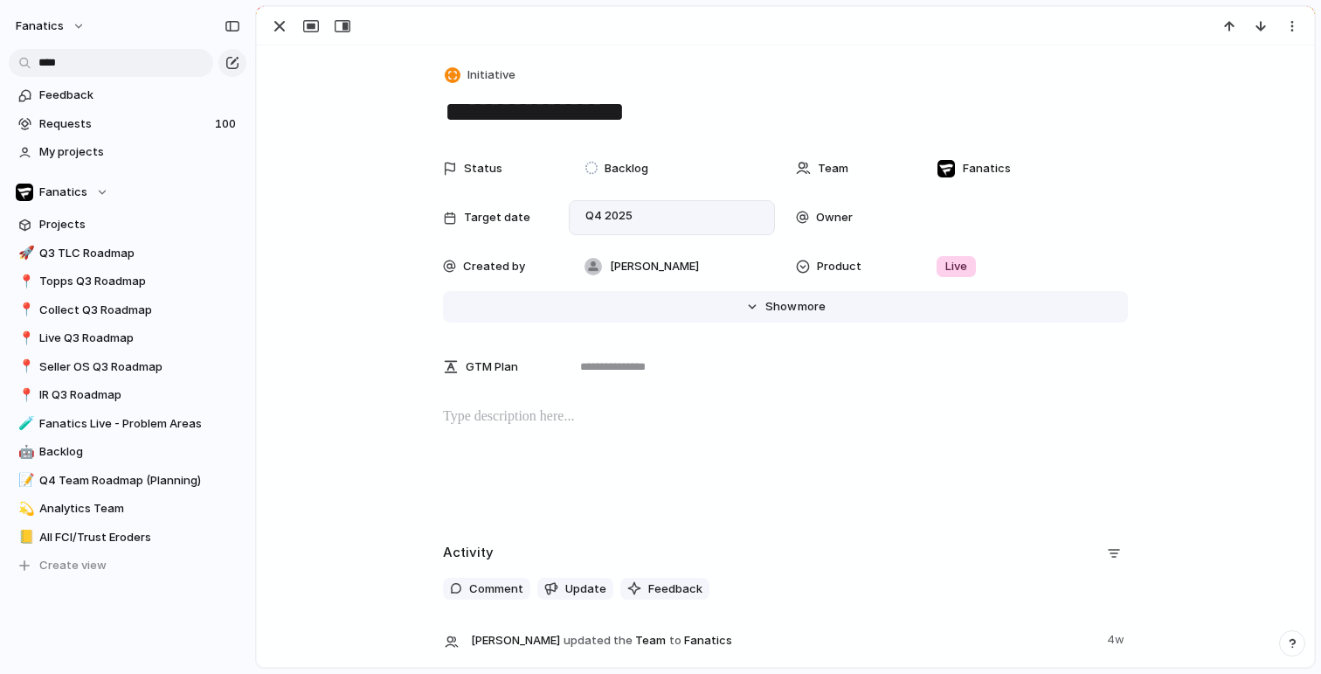
click at [794, 301] on span "Show" at bounding box center [781, 306] width 31 height 17
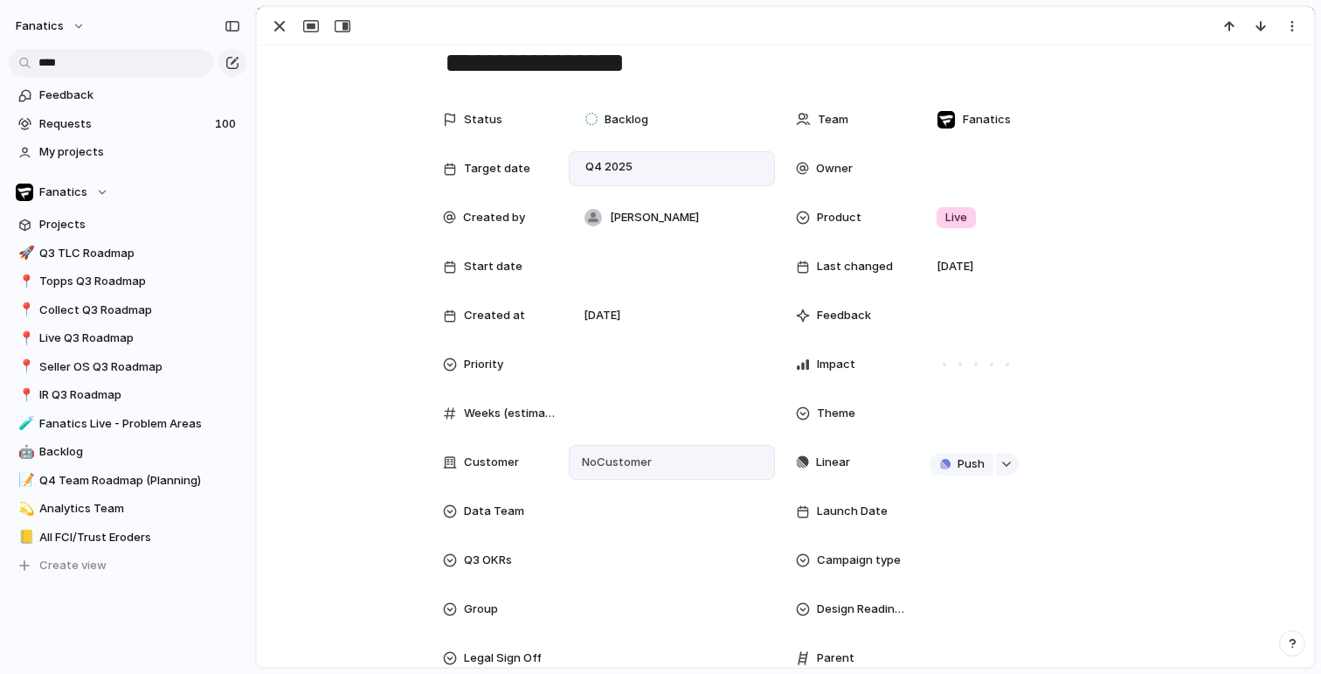
scroll to position [22, 0]
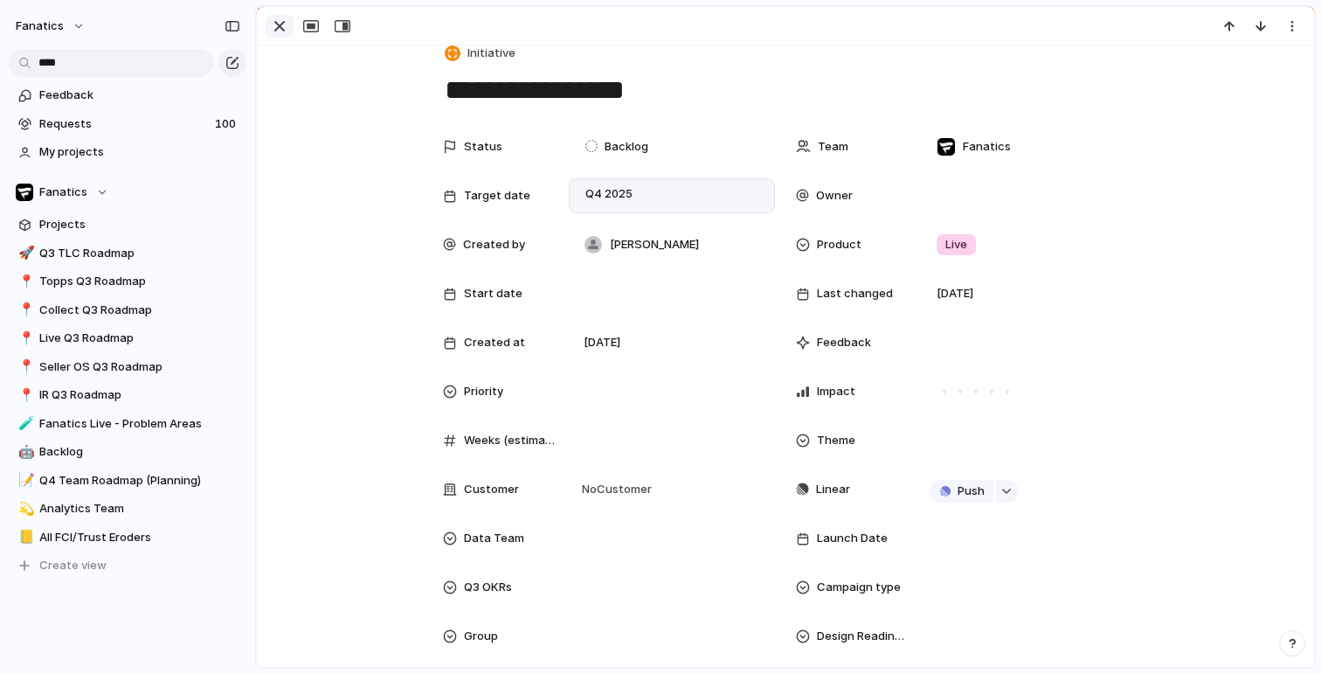
click at [282, 28] on div "button" at bounding box center [279, 26] width 21 height 21
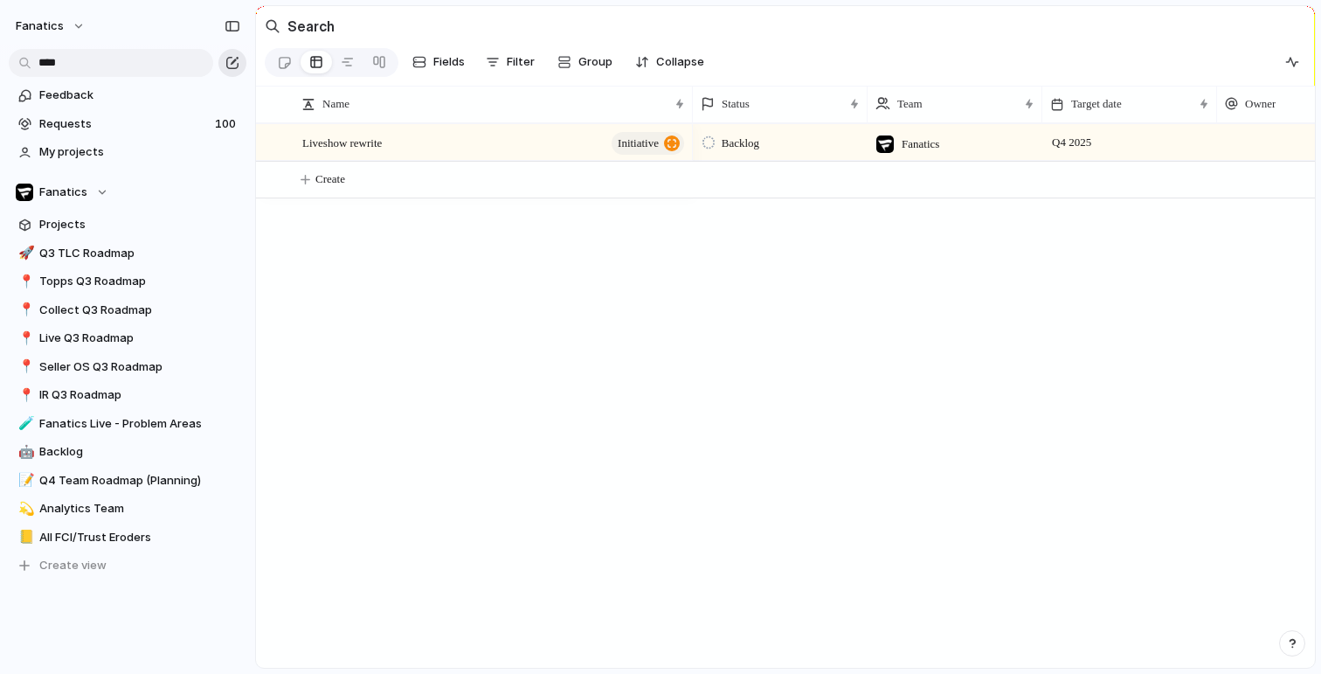
click at [236, 67] on div "button" at bounding box center [232, 63] width 14 height 14
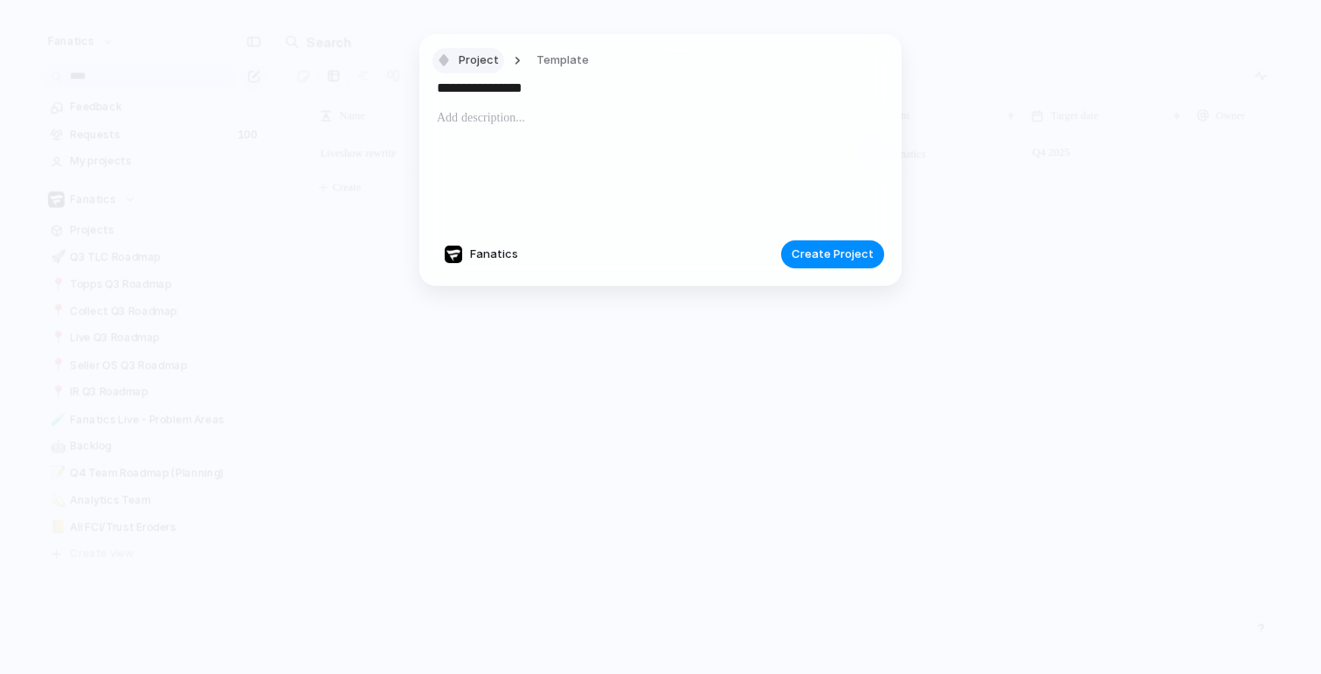
type input "**********"
click at [475, 59] on span "Project" at bounding box center [479, 60] width 40 height 17
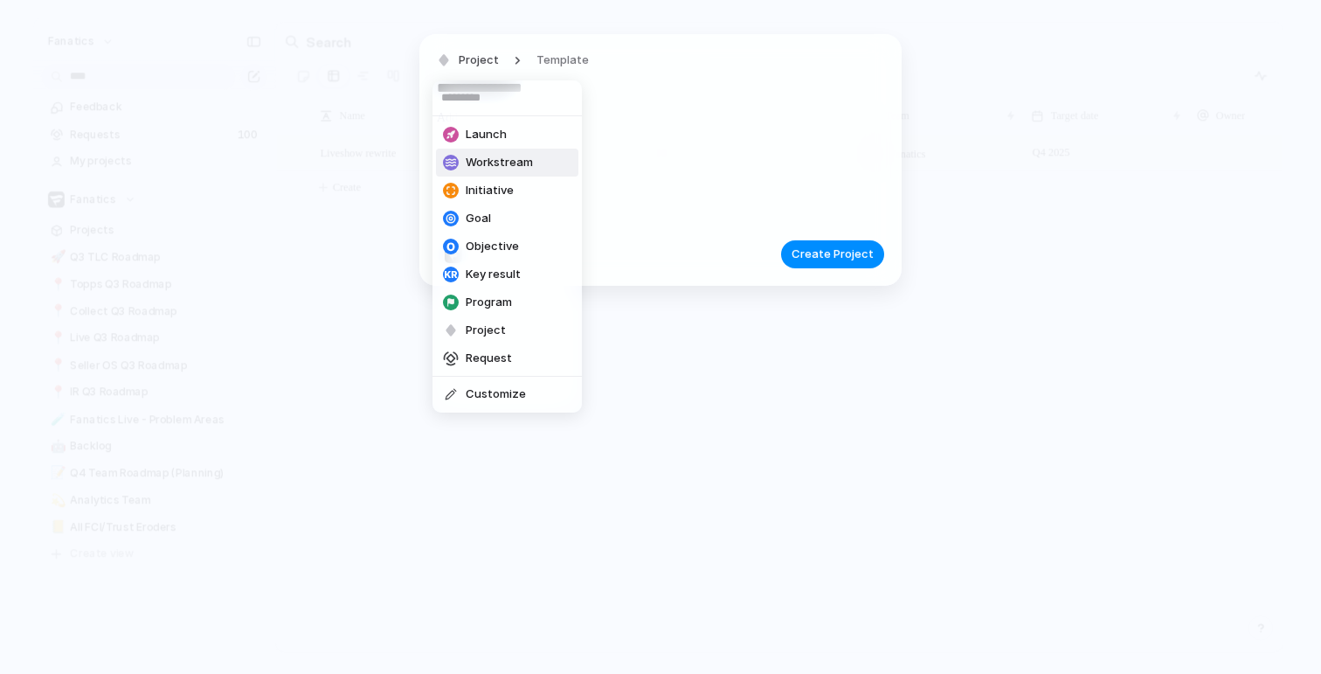
click at [484, 163] on span "Workstream" at bounding box center [499, 162] width 67 height 17
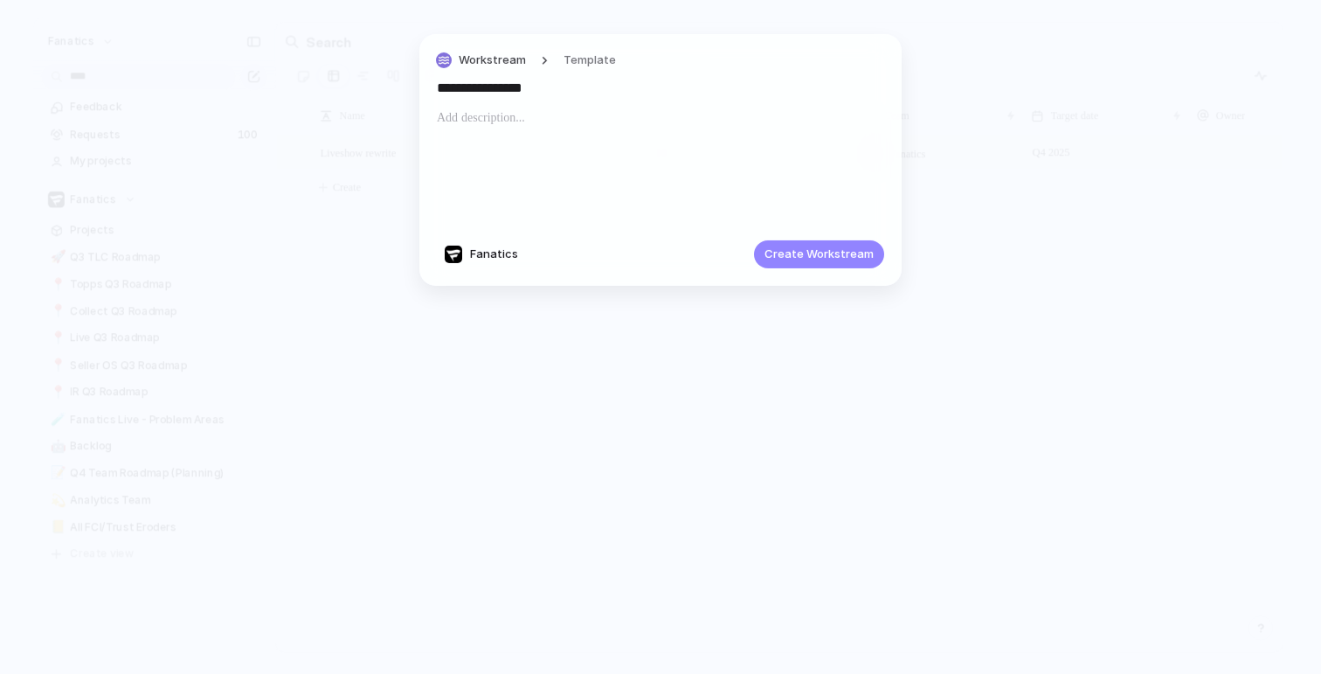
click at [823, 253] on span "Create Workstream" at bounding box center [819, 254] width 109 height 17
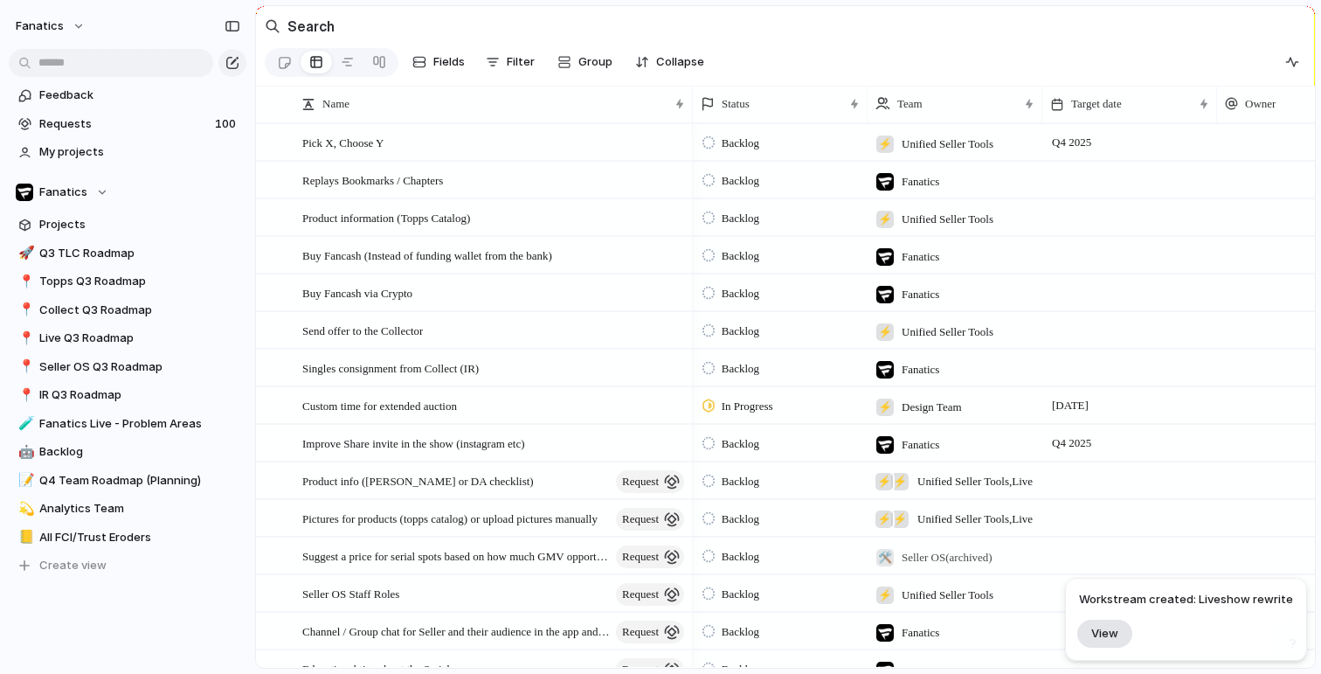
click at [1112, 621] on button "View" at bounding box center [1105, 633] width 55 height 28
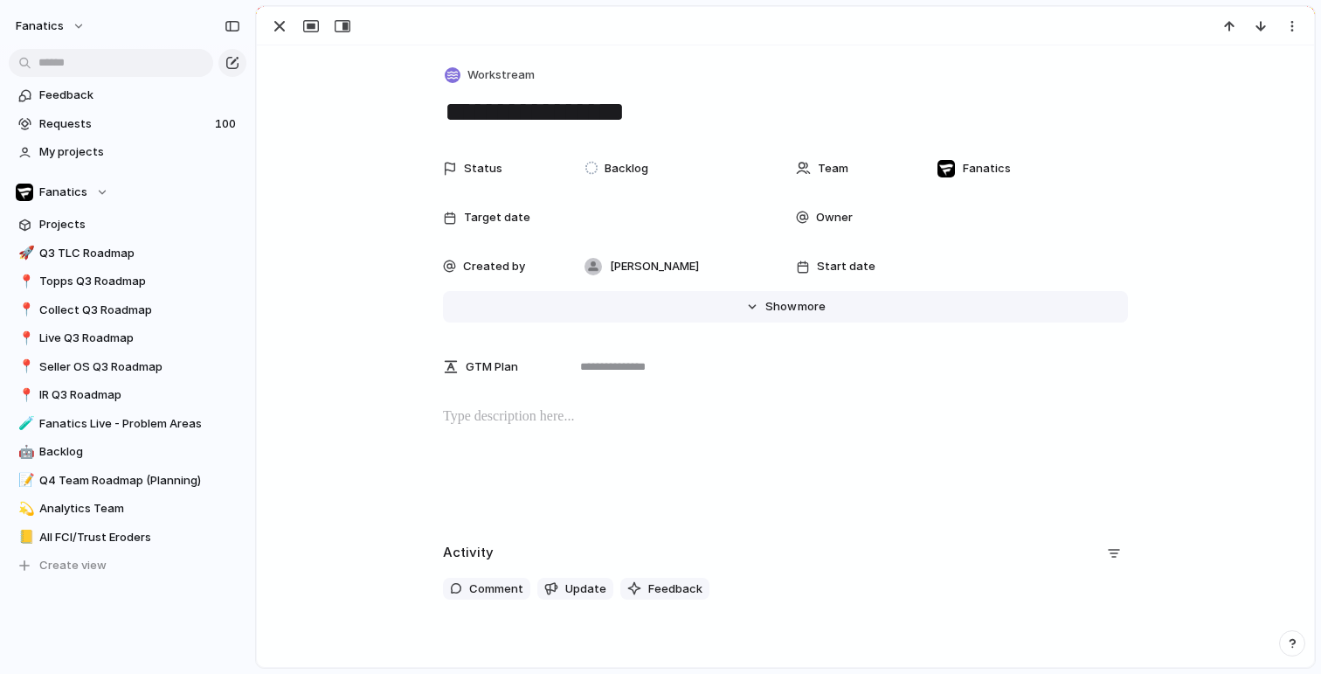
click at [821, 312] on span "more" at bounding box center [812, 306] width 28 height 17
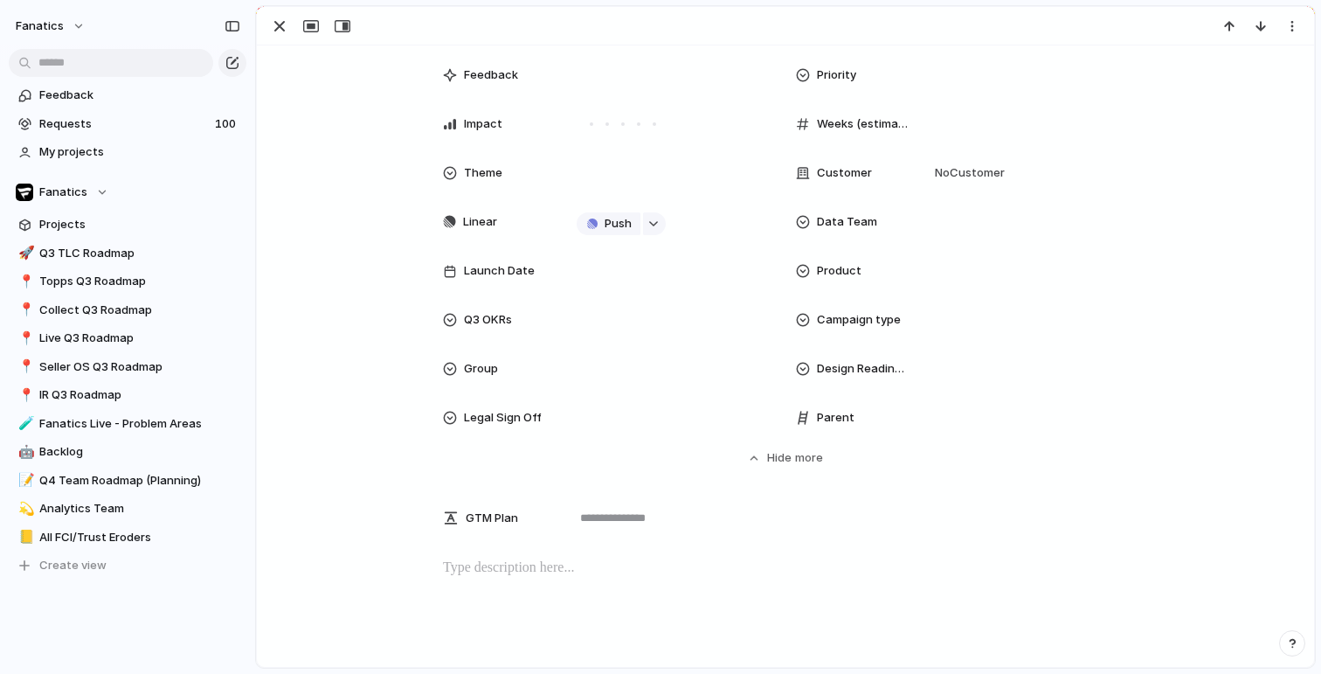
scroll to position [432, 0]
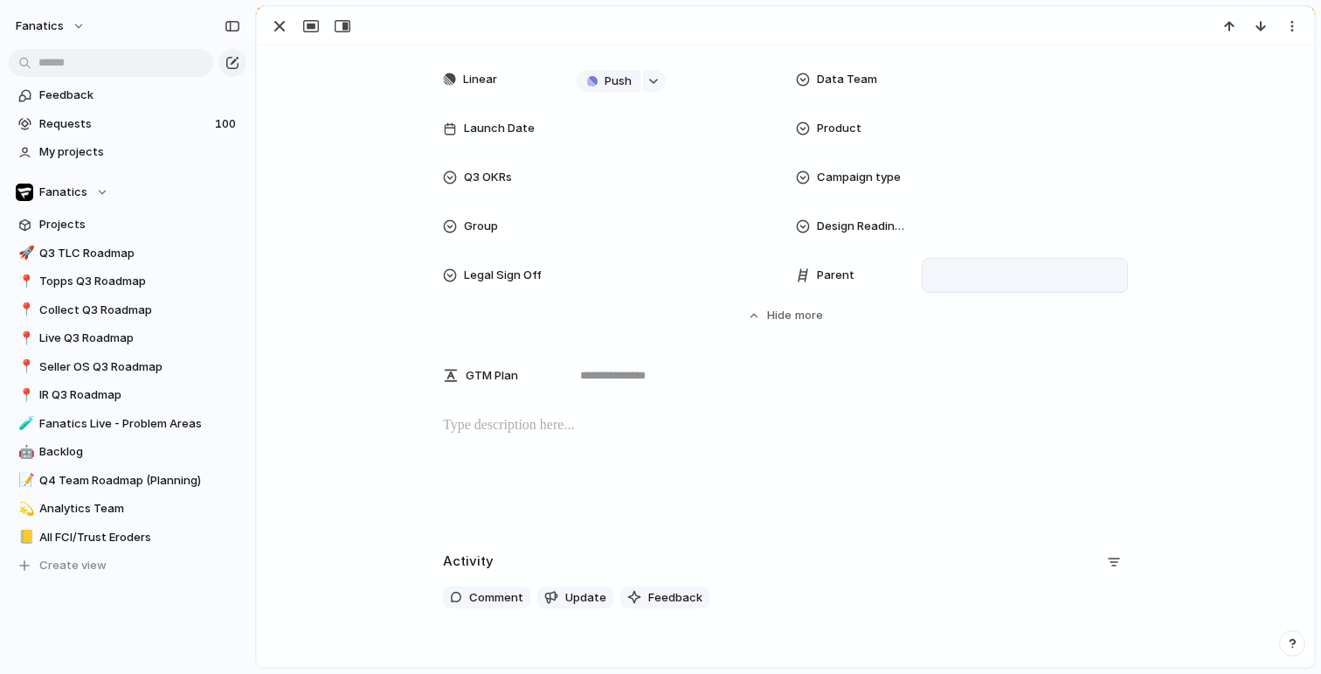
click at [991, 271] on div at bounding box center [1025, 275] width 191 height 19
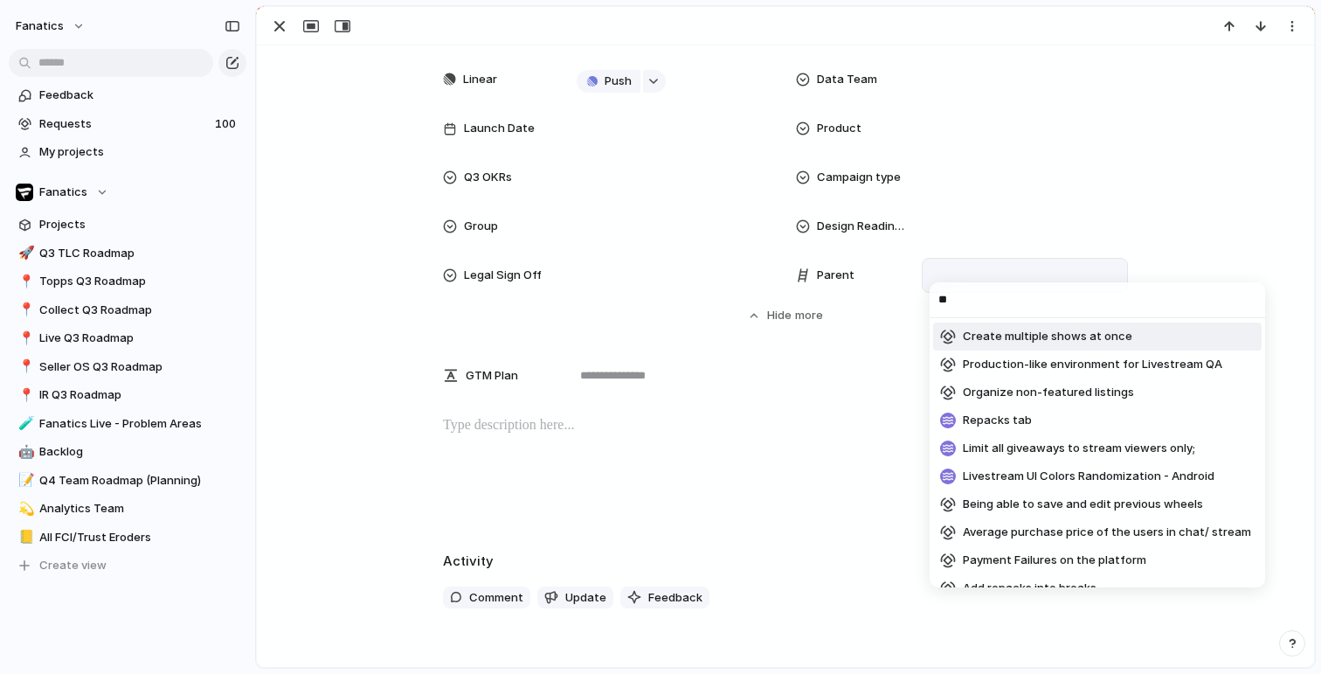
type input "***"
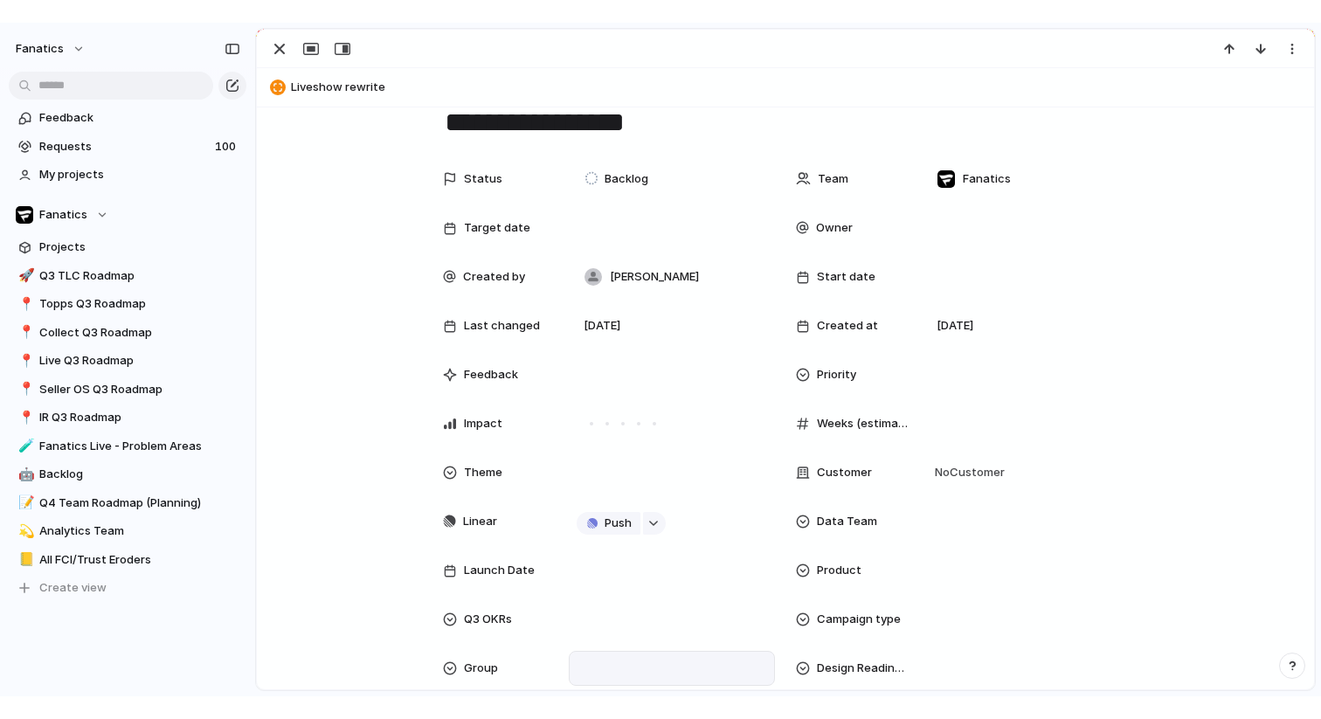
scroll to position [0, 0]
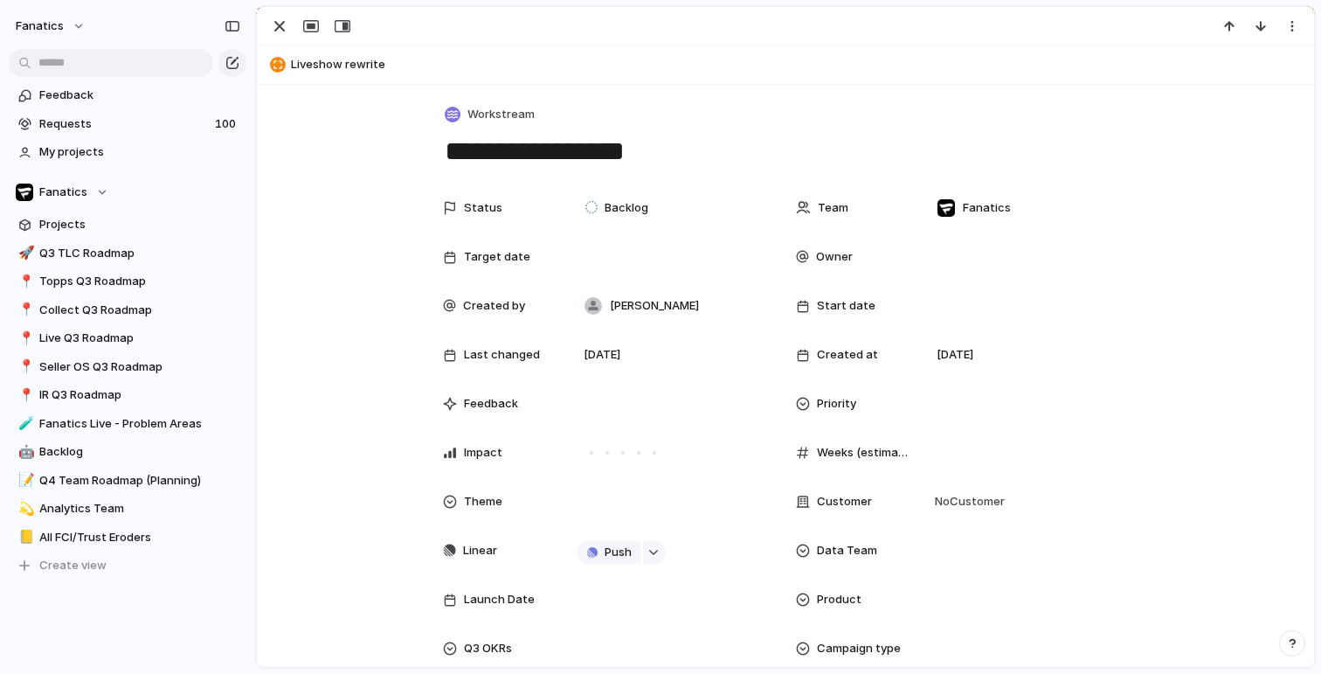
click at [650, 148] on textarea "**********" at bounding box center [785, 151] width 685 height 37
type textarea "**********"
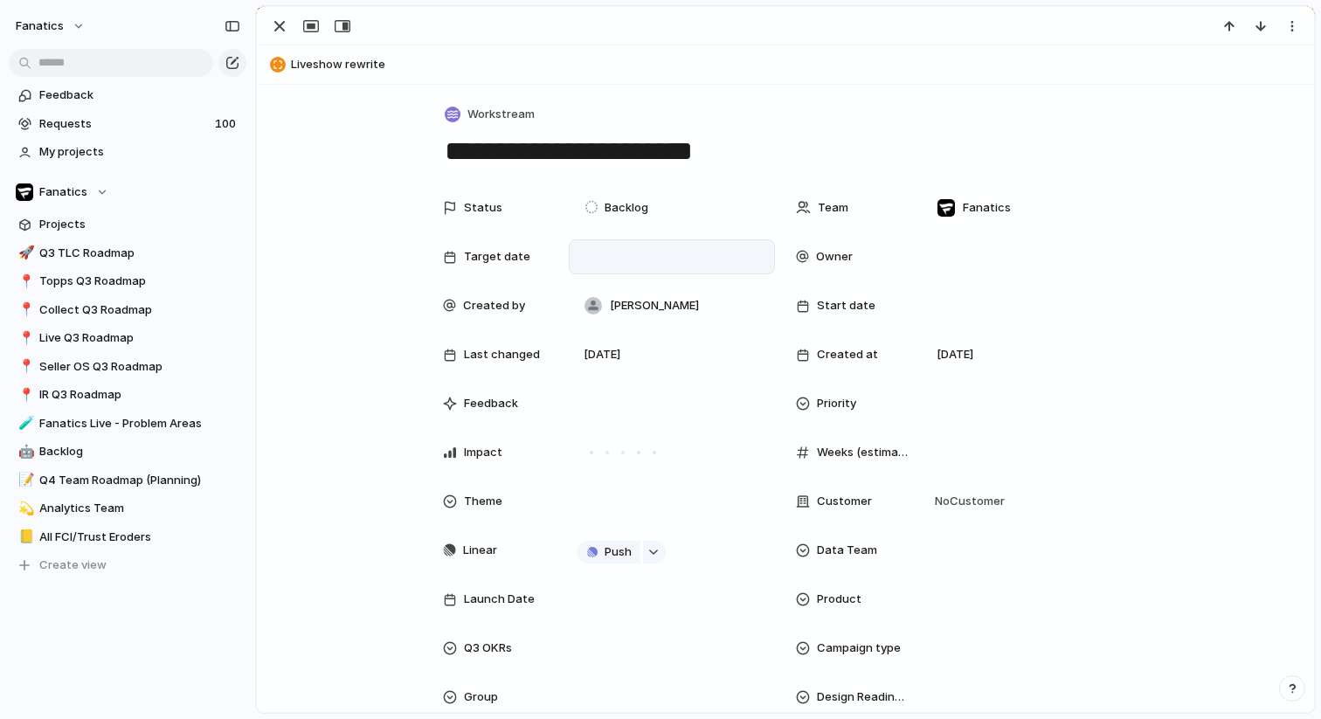
click at [652, 242] on div at bounding box center [672, 256] width 206 height 35
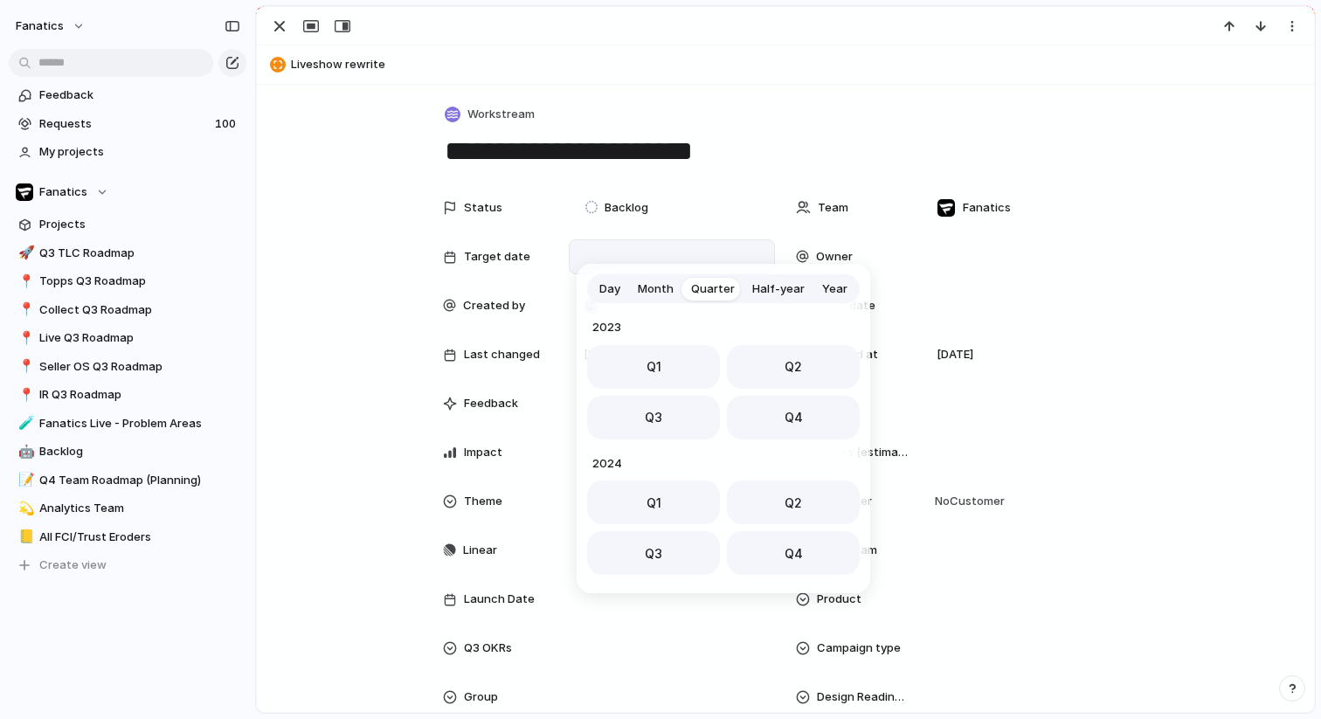
scroll to position [277, 0]
click at [769, 408] on button "Q4" at bounding box center [793, 413] width 133 height 44
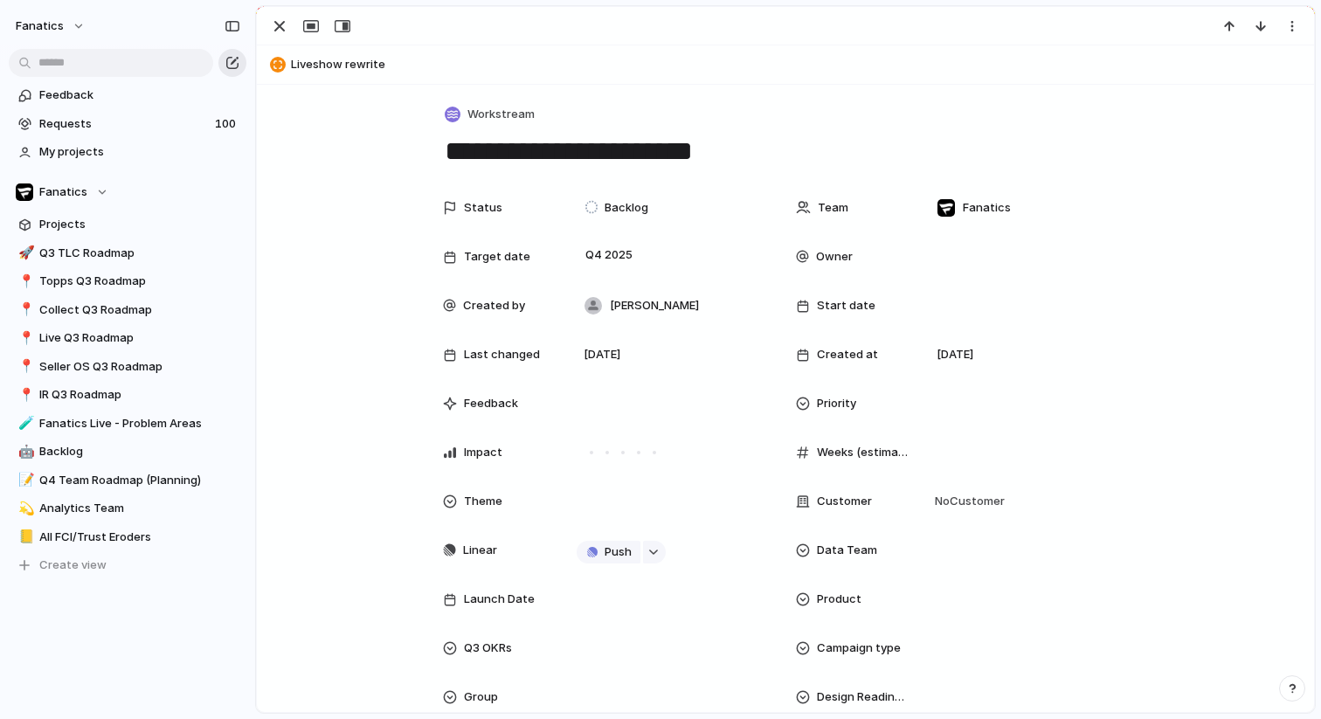
click at [233, 61] on div "button" at bounding box center [232, 63] width 14 height 14
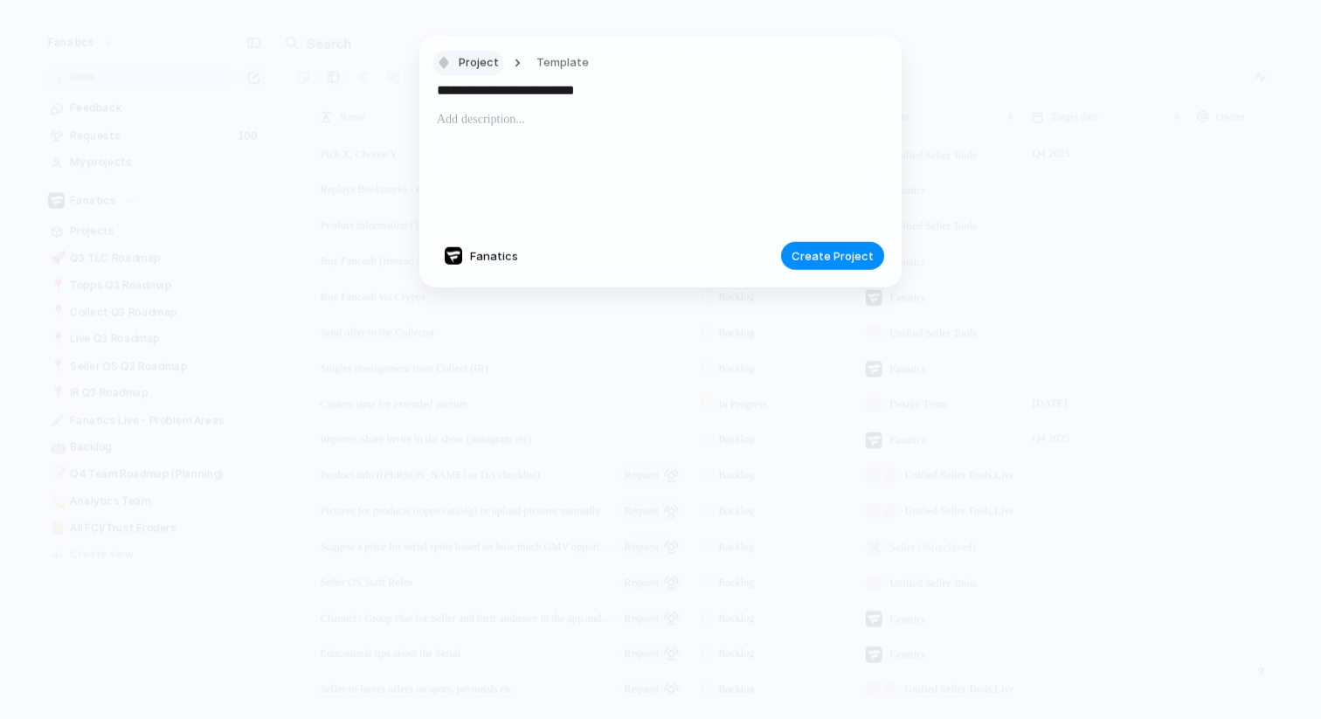
type input "**********"
click at [473, 54] on span "Project" at bounding box center [479, 62] width 40 height 17
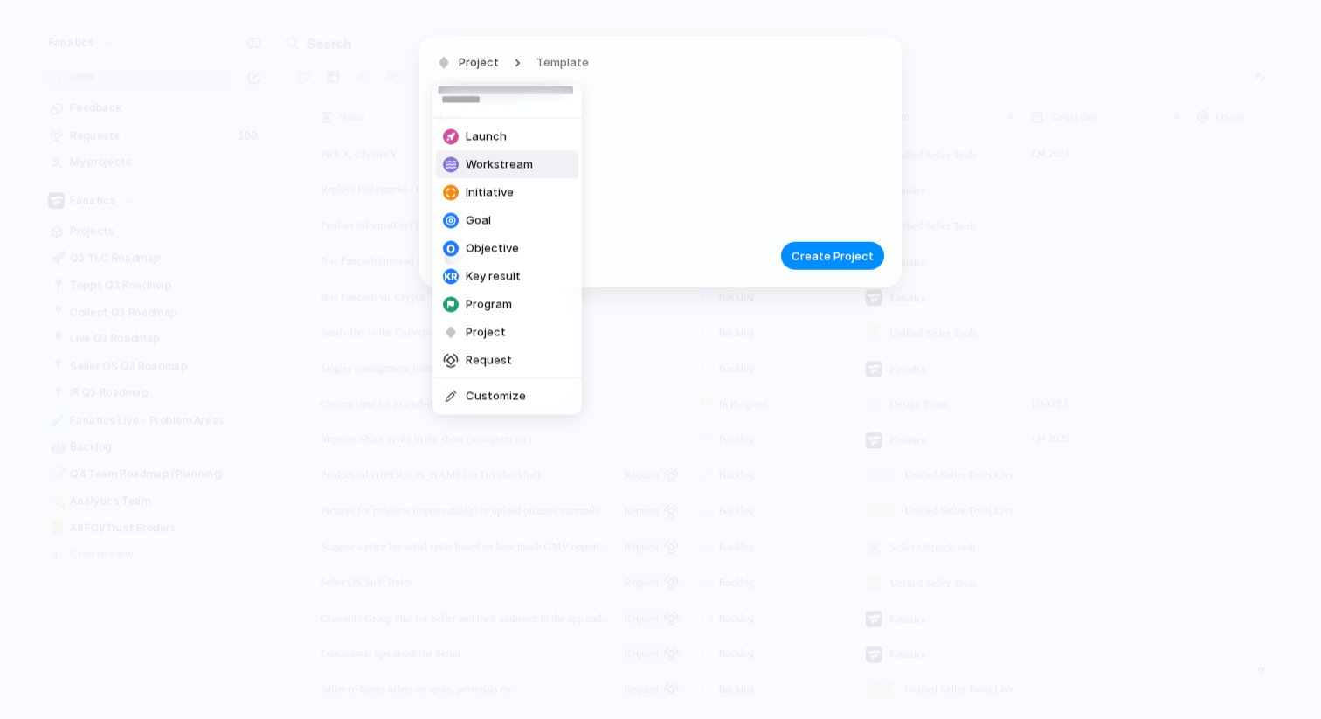
click at [495, 163] on span "Workstream" at bounding box center [499, 164] width 67 height 17
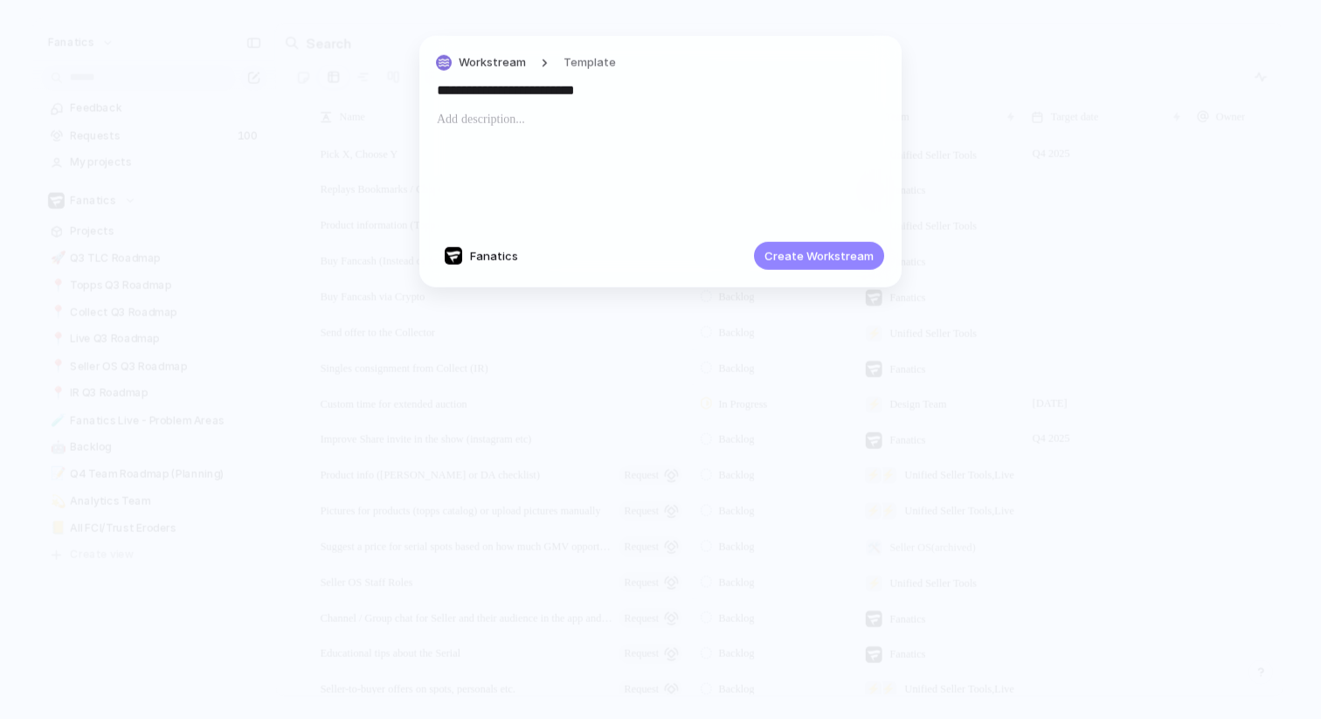
click at [856, 264] on span "Create Workstream" at bounding box center [819, 255] width 109 height 17
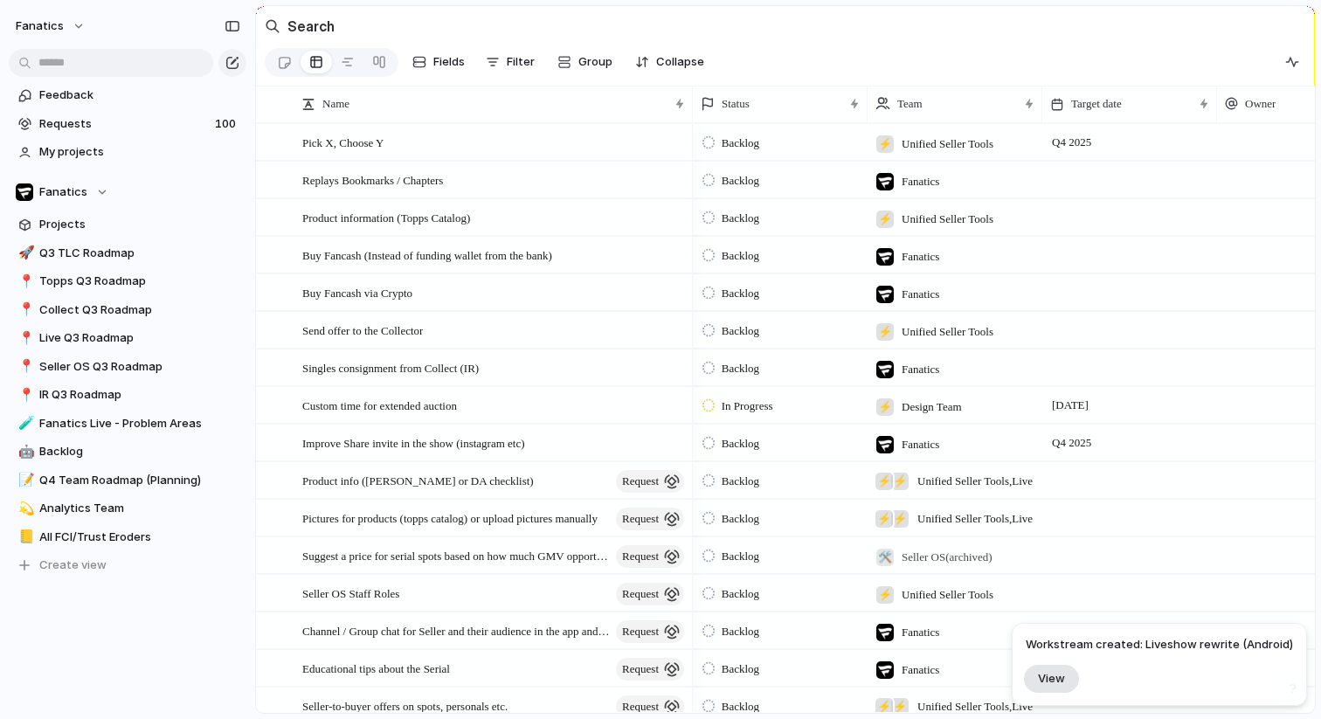
click at [1052, 671] on span "View" at bounding box center [1051, 678] width 27 height 15
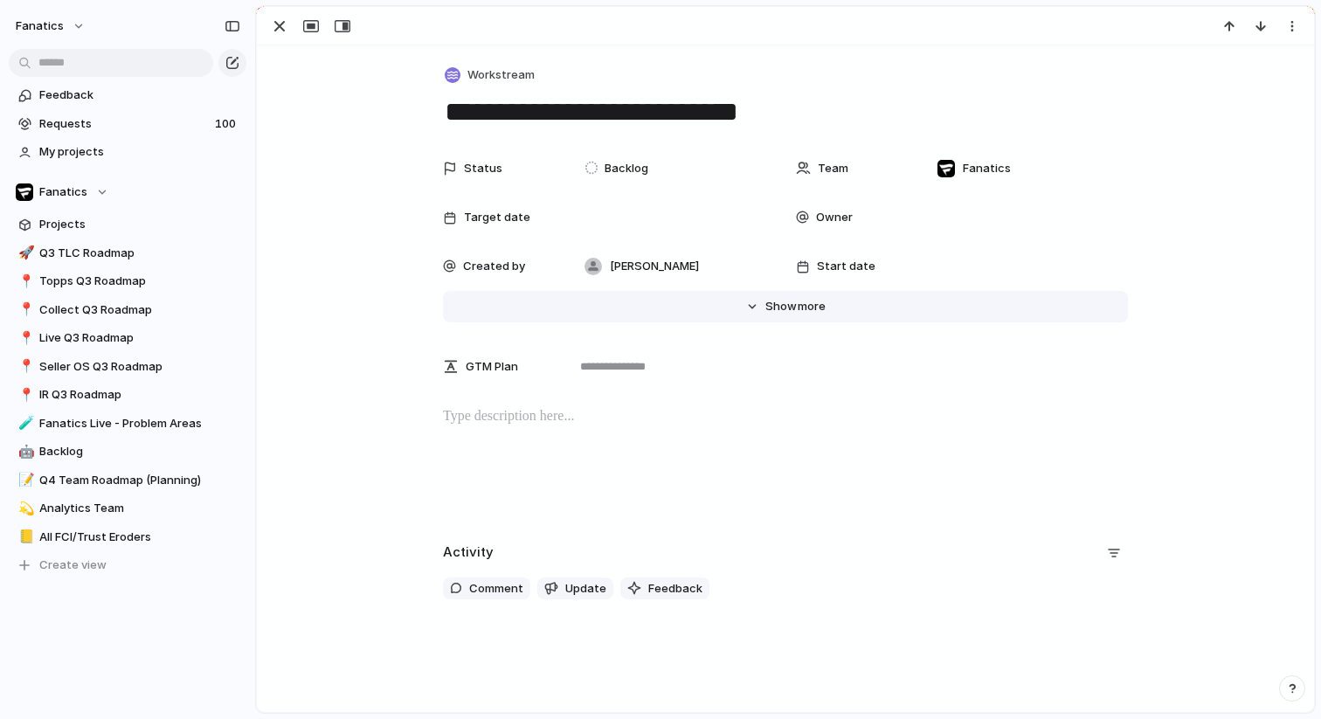
click at [814, 296] on button "Hide Show more" at bounding box center [785, 306] width 685 height 31
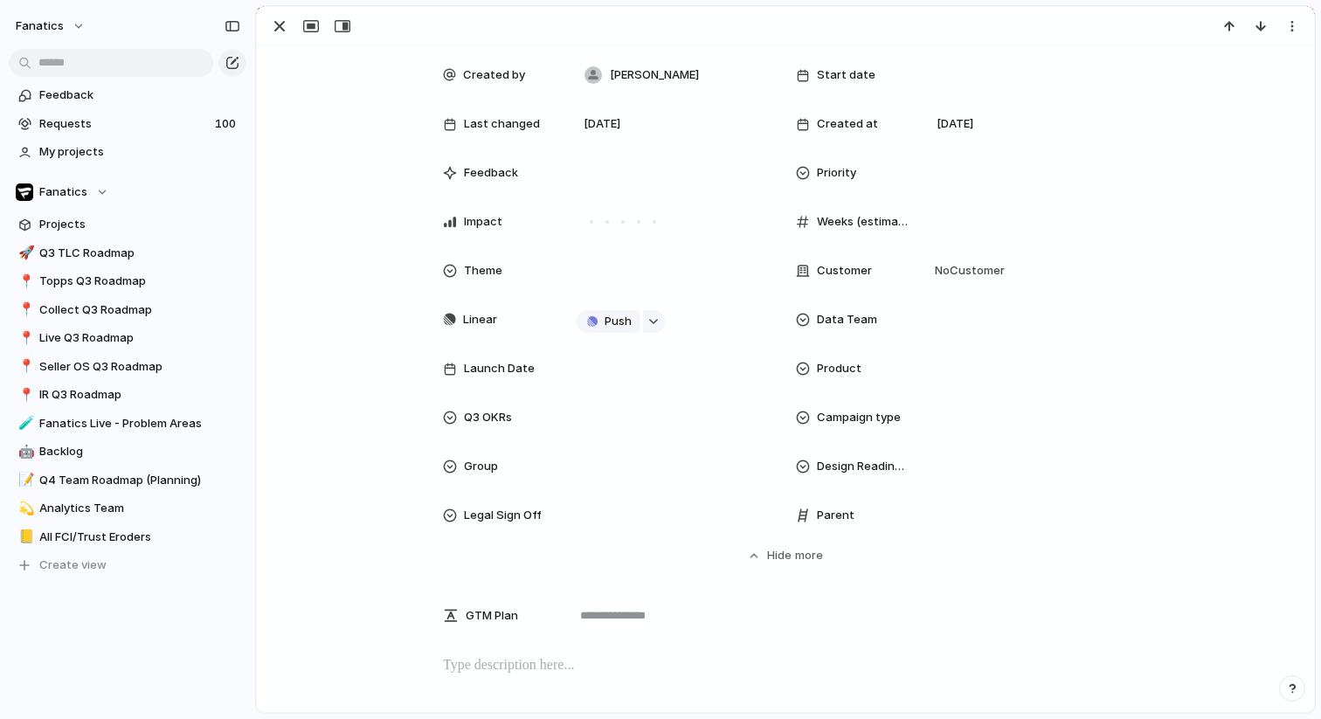
scroll to position [184, 0]
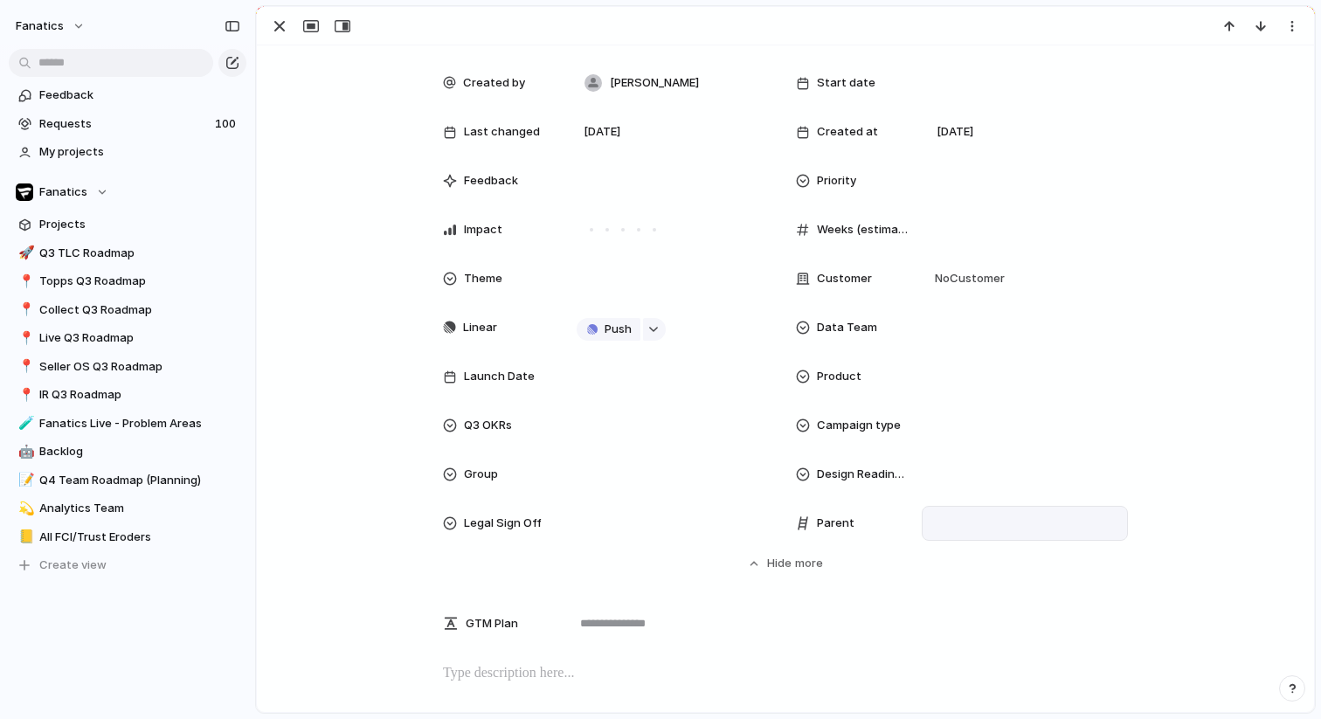
click at [979, 540] on div at bounding box center [1025, 523] width 206 height 35
click at [965, 519] on div at bounding box center [1025, 523] width 191 height 19
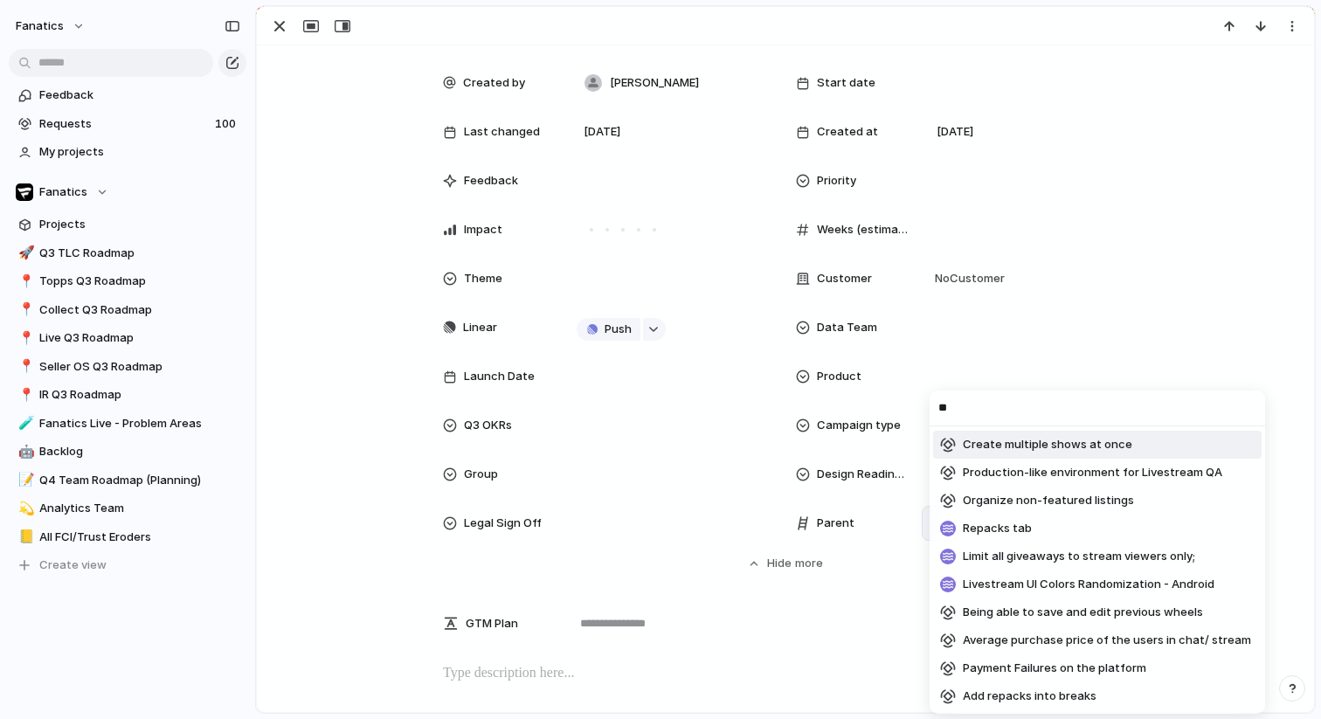
type input "***"
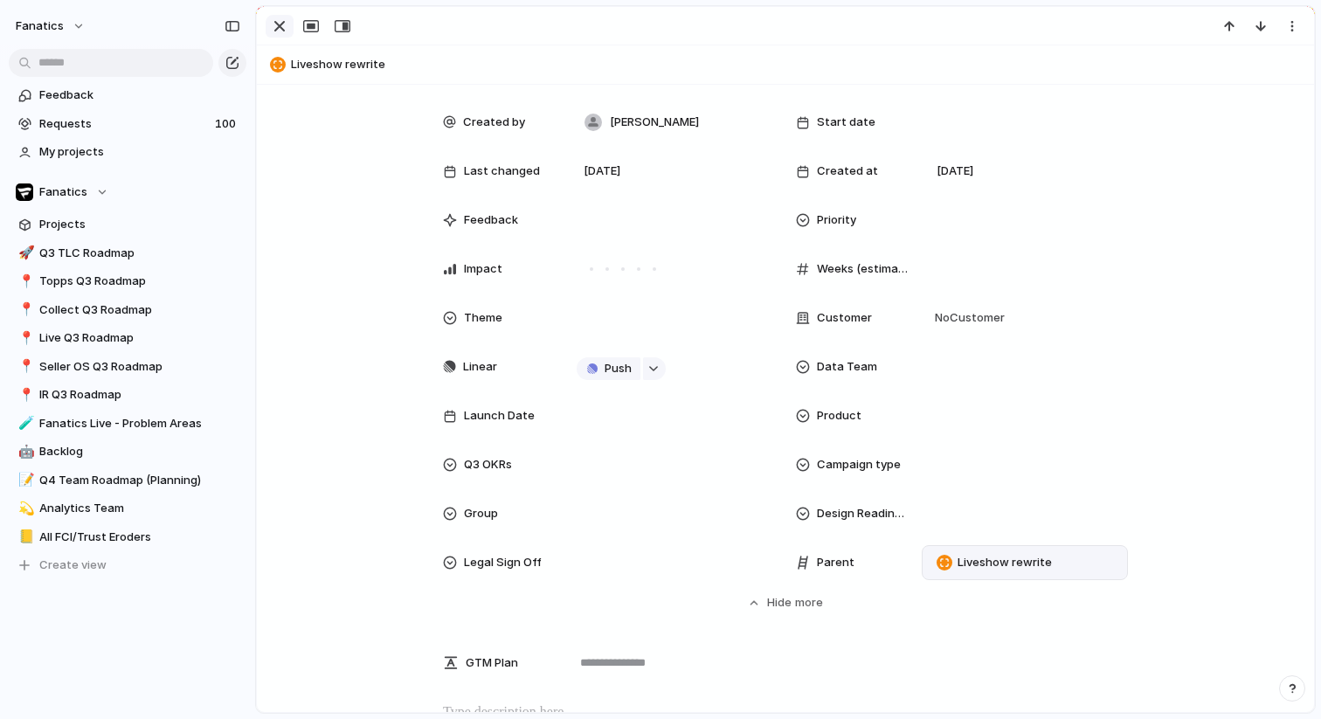
click at [282, 31] on div "button" at bounding box center [279, 26] width 21 height 21
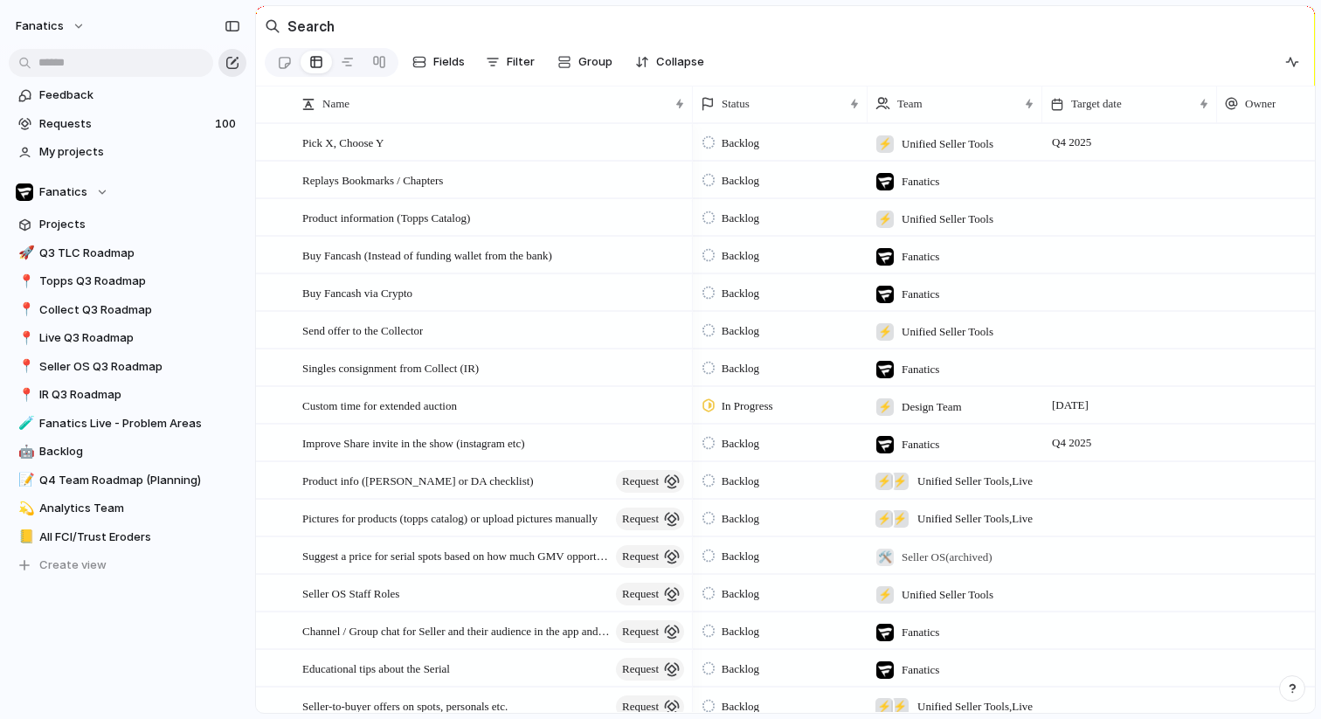
click at [235, 63] on div "button" at bounding box center [232, 63] width 14 height 14
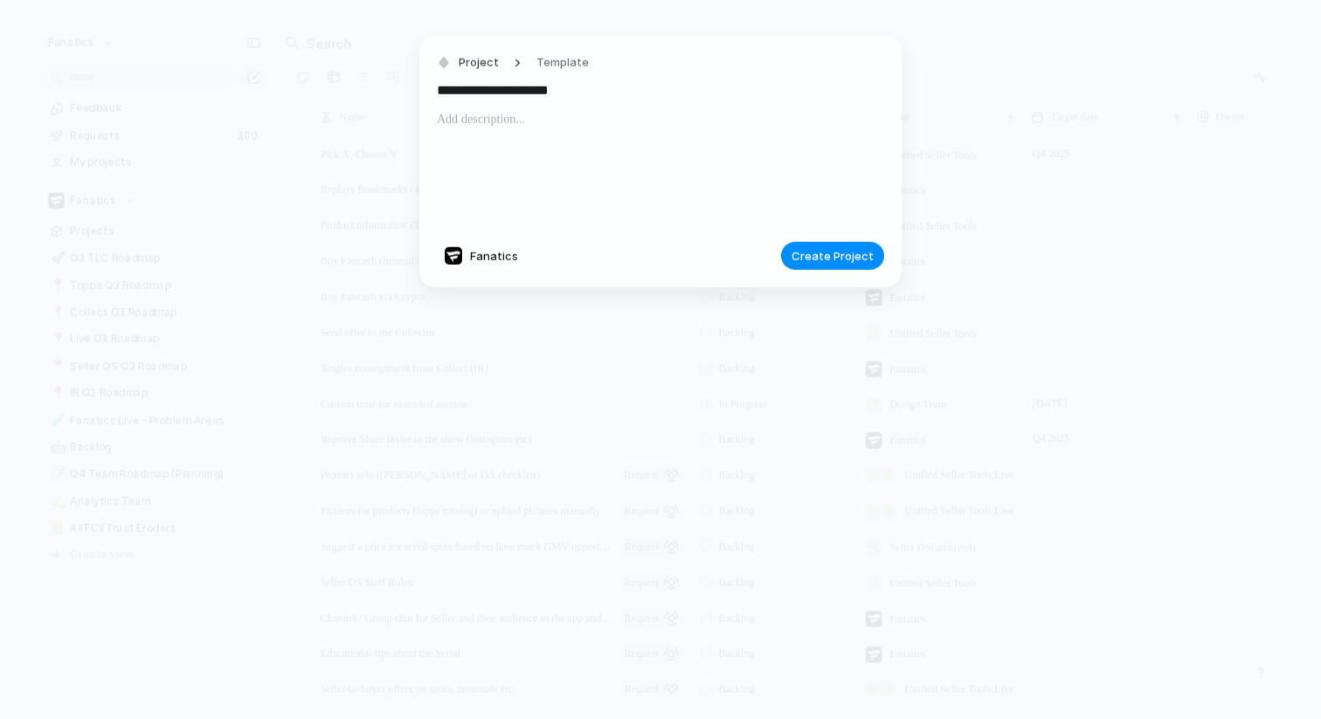
type input "**********"
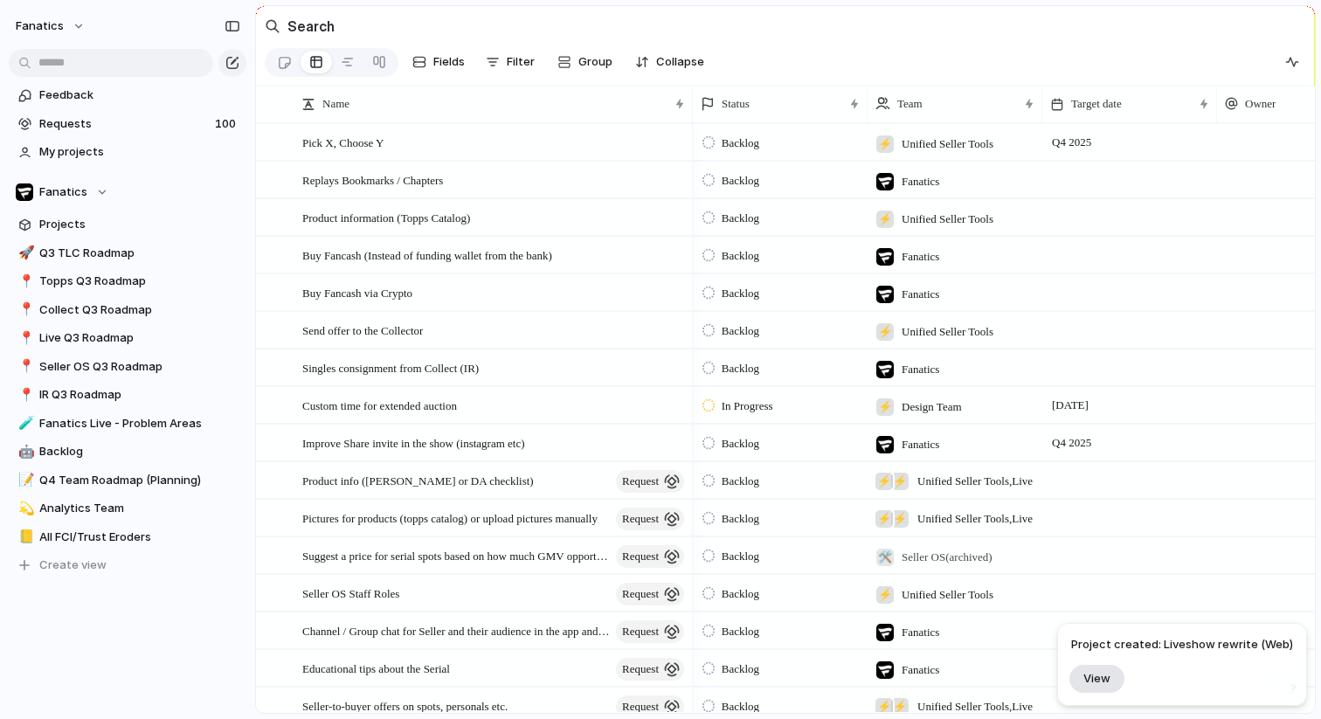
click at [1114, 687] on button "View" at bounding box center [1097, 678] width 55 height 28
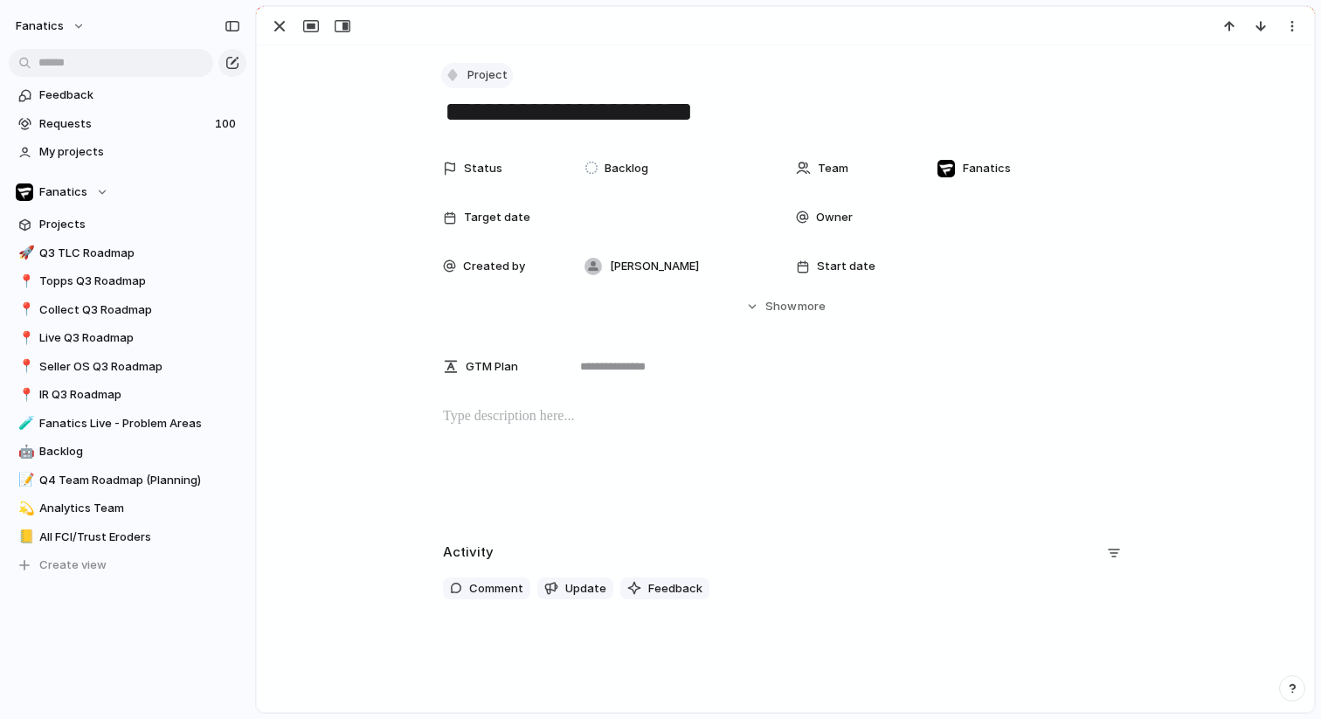
click at [475, 73] on span "Project" at bounding box center [488, 74] width 40 height 17
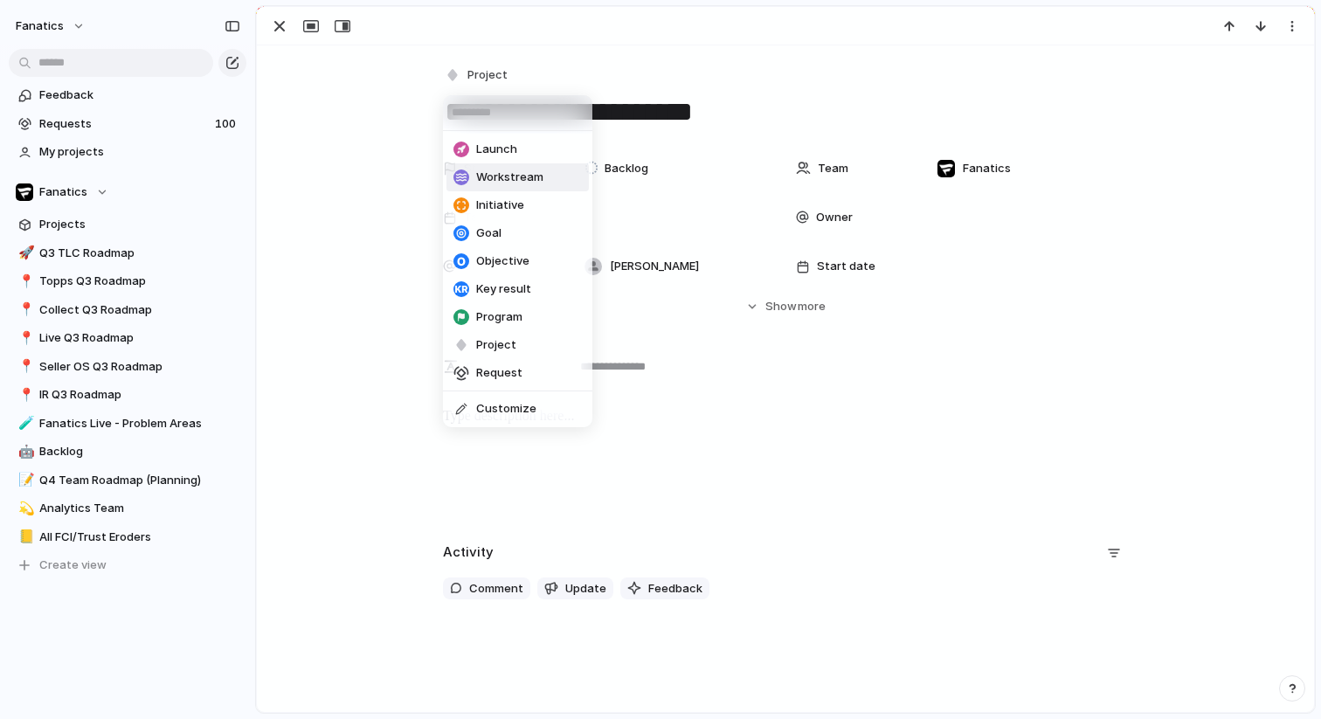
click at [501, 175] on span "Workstream" at bounding box center [509, 177] width 67 height 17
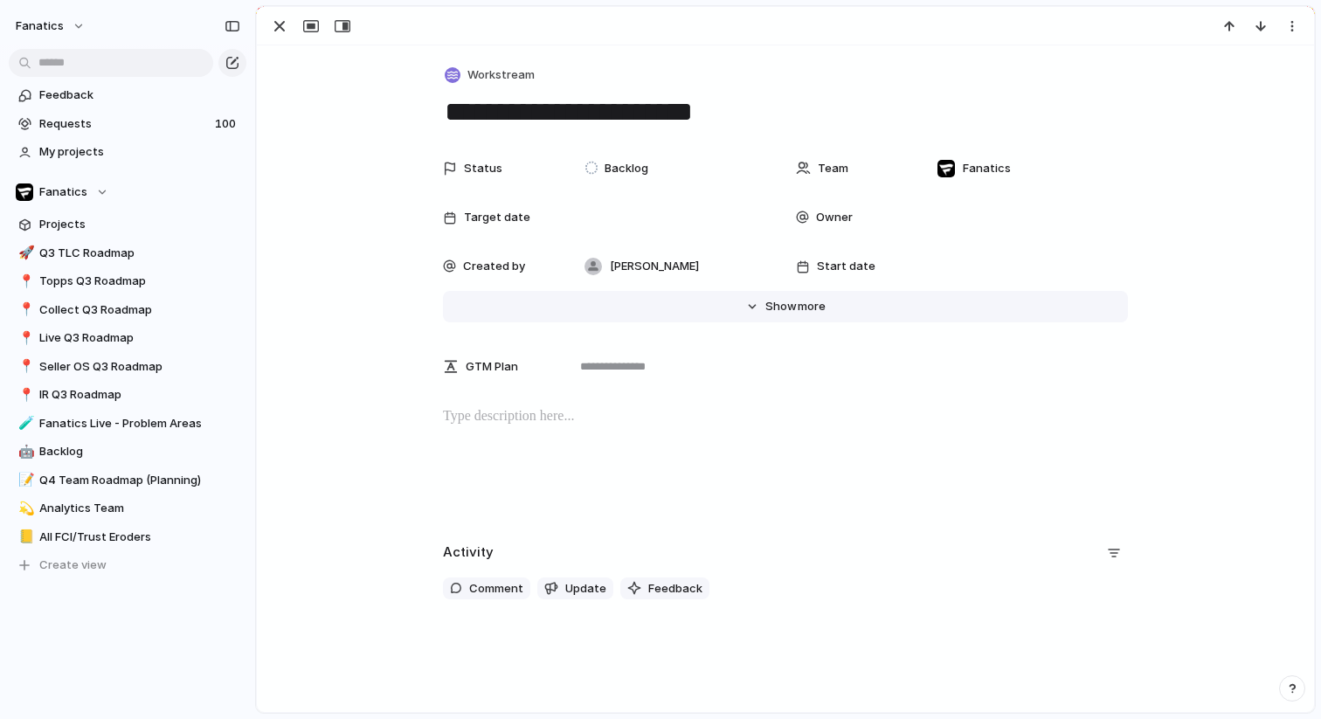
click at [775, 304] on span "Show" at bounding box center [781, 306] width 31 height 17
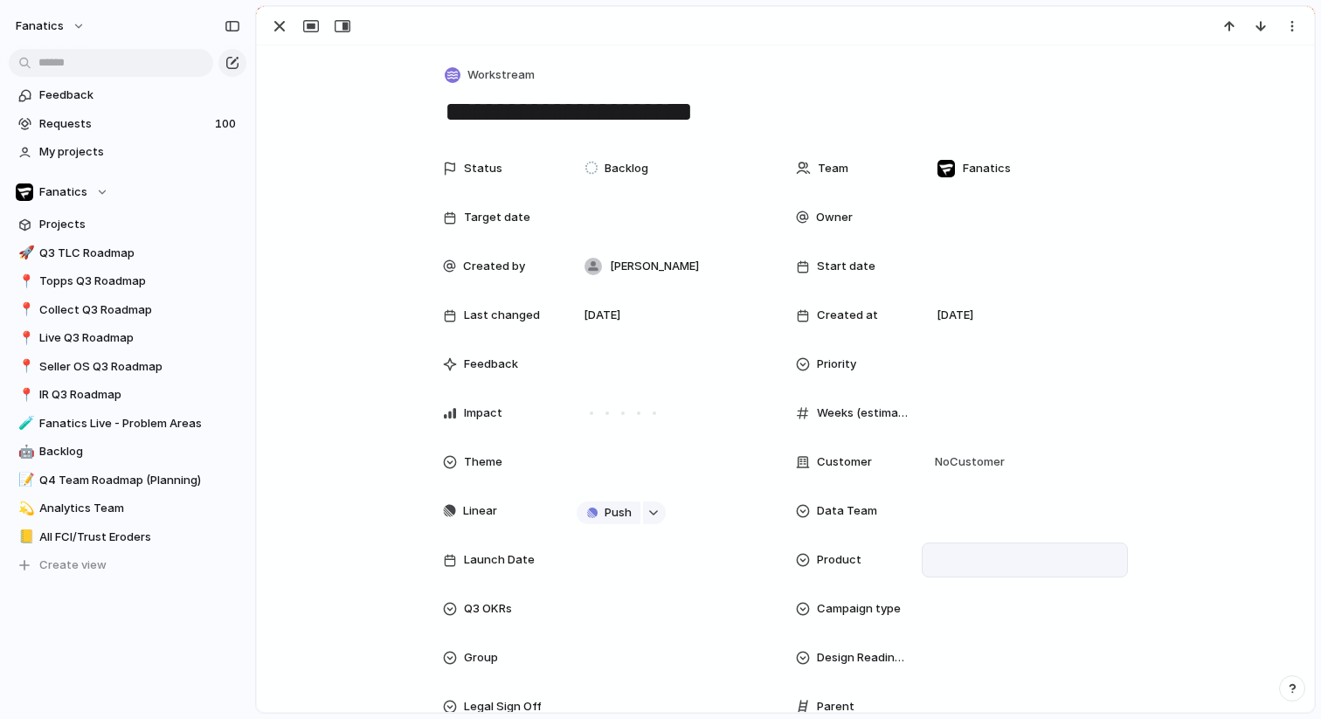
scroll to position [69, 0]
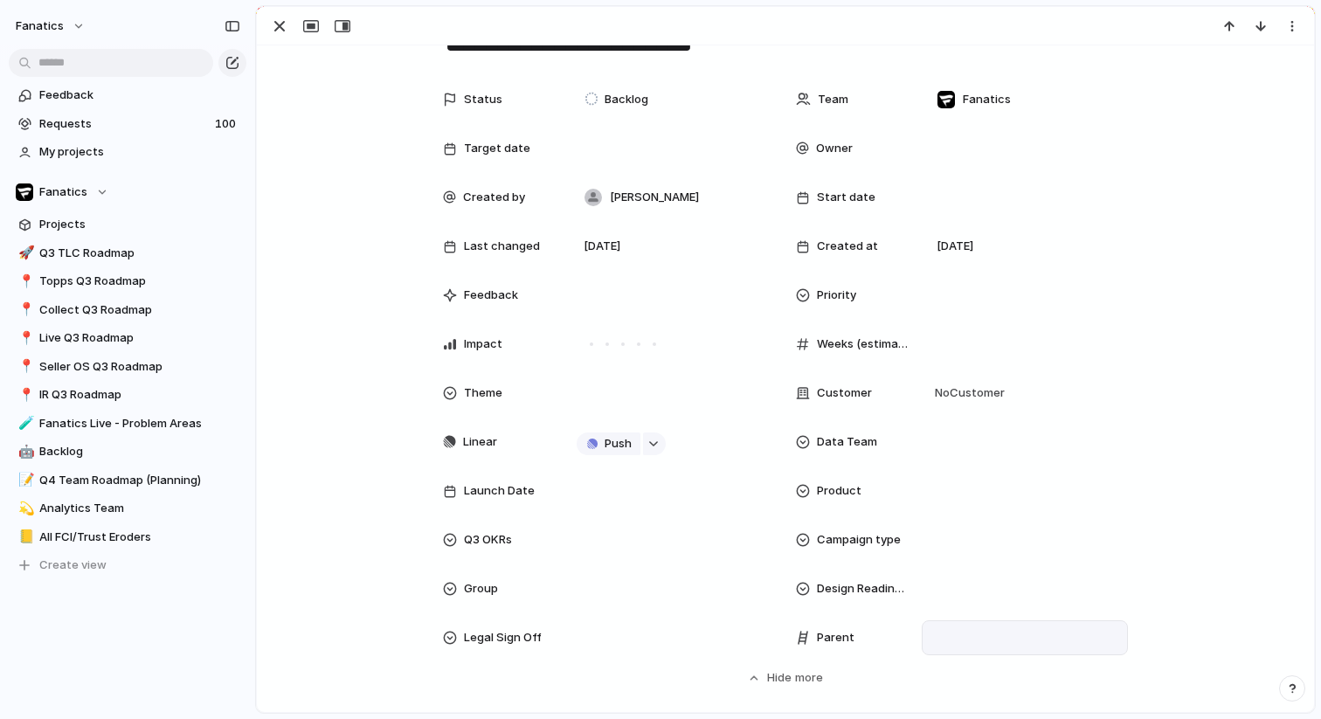
click at [997, 640] on div at bounding box center [1025, 637] width 191 height 19
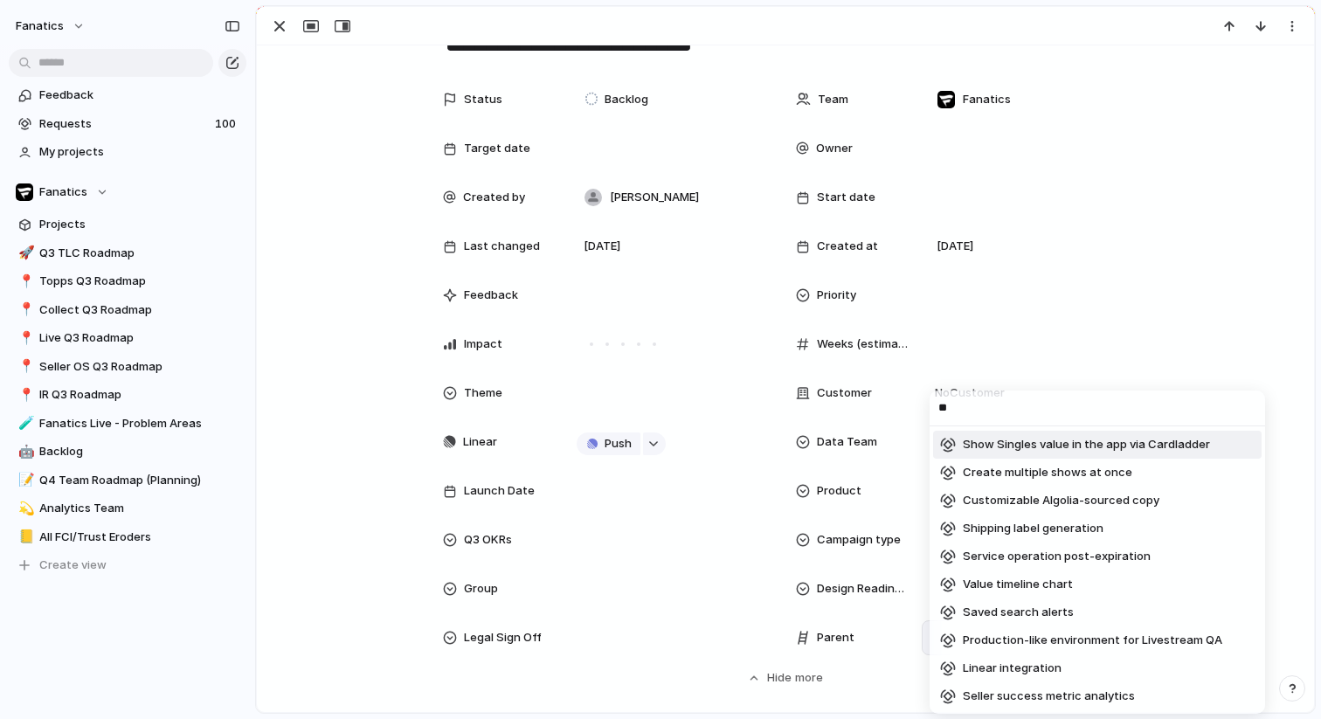
type input "***"
